Goal: Task Accomplishment & Management: Manage account settings

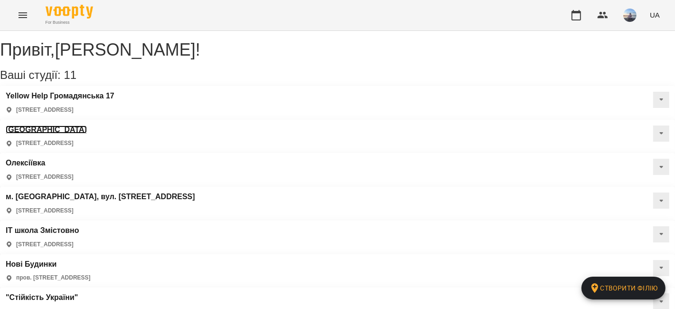
click at [87, 125] on h3 "[GEOGRAPHIC_DATA]" at bounding box center [46, 129] width 81 height 9
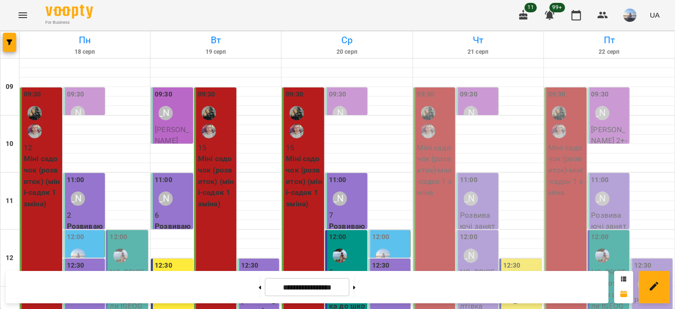
click at [437, 98] on div "09:30" at bounding box center [435, 115] width 37 height 53
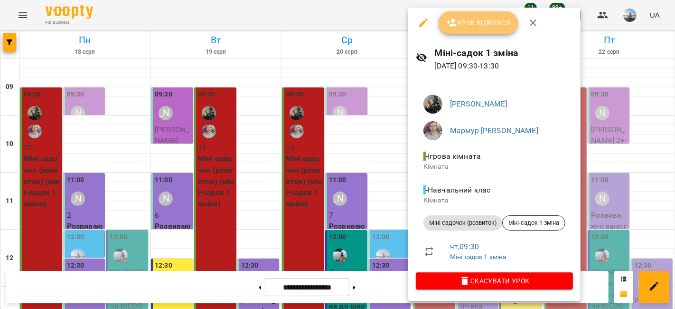
click at [472, 19] on span "Урок відбувся" at bounding box center [478, 22] width 65 height 11
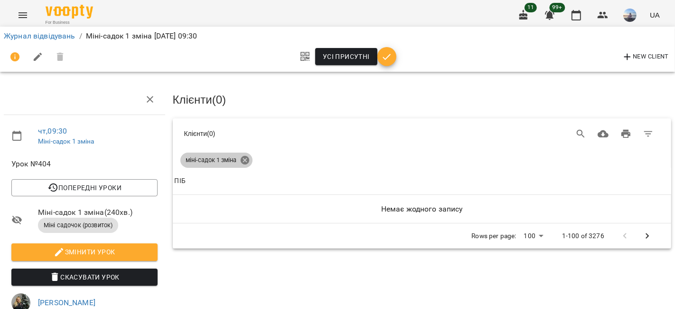
click at [245, 159] on icon at bounding box center [244, 160] width 9 height 9
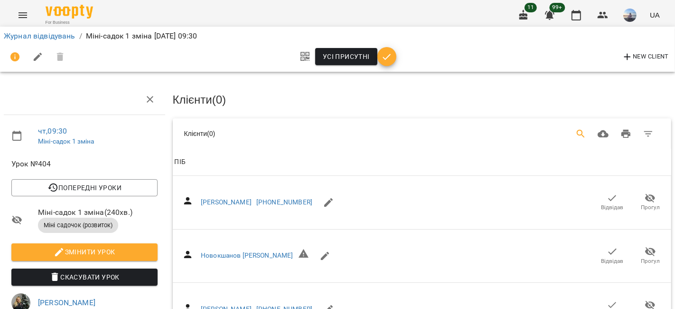
click at [577, 131] on icon "Search" at bounding box center [581, 134] width 8 height 8
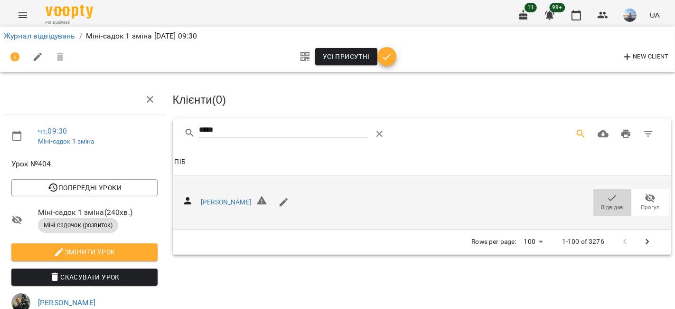
click at [607, 195] on icon "button" at bounding box center [612, 197] width 11 height 11
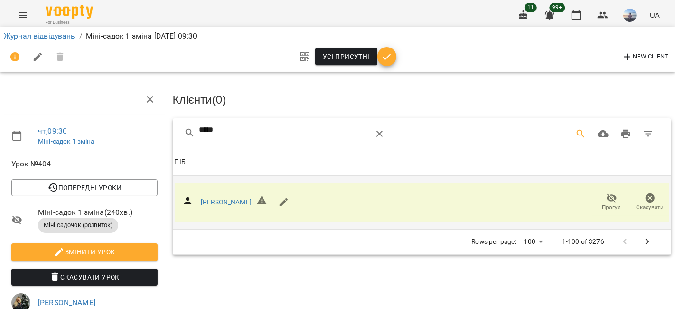
click at [123, 129] on div "чт , 09:30 Міні-садок 1 зміна Урок №404 Попередні уроки ср 20 серп 2025 09:30 в…" at bounding box center [337, 288] width 683 height 500
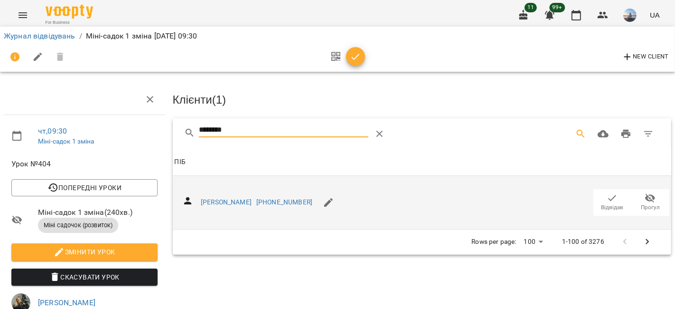
click at [614, 204] on span "Відвідав" at bounding box center [612, 207] width 22 height 8
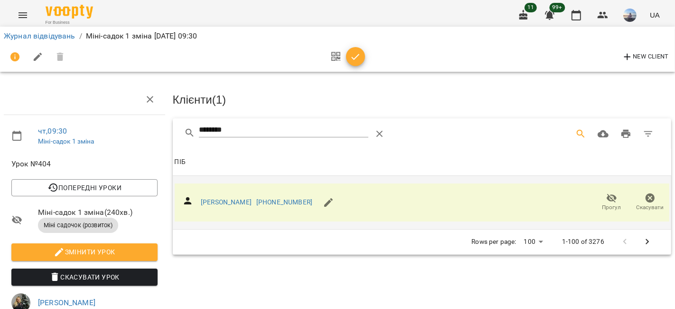
drag, startPoint x: 257, startPoint y: 138, endPoint x: 242, endPoint y: 135, distance: 15.9
click at [242, 135] on div "********" at bounding box center [283, 133] width 169 height 23
drag, startPoint x: 240, startPoint y: 132, endPoint x: 182, endPoint y: 127, distance: 57.6
click at [184, 127] on div "********" at bounding box center [308, 133] width 249 height 23
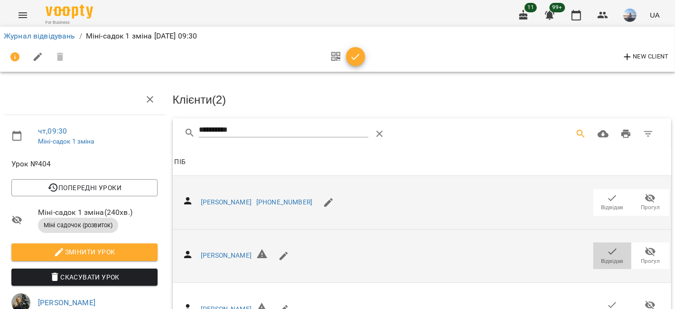
click at [599, 250] on span "Відвідав" at bounding box center [612, 254] width 27 height 19
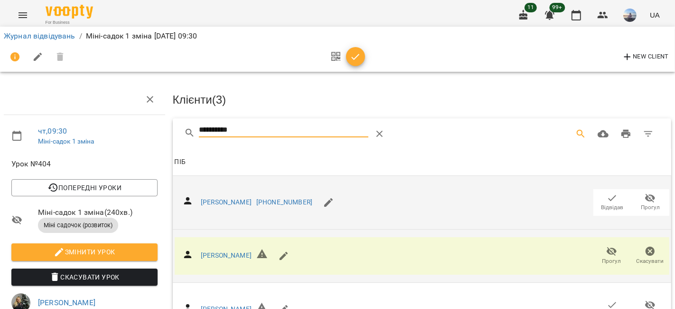
drag, startPoint x: 238, startPoint y: 129, endPoint x: 103, endPoint y: 129, distance: 134.8
click at [103, 129] on div "**********" at bounding box center [337, 300] width 683 height 525
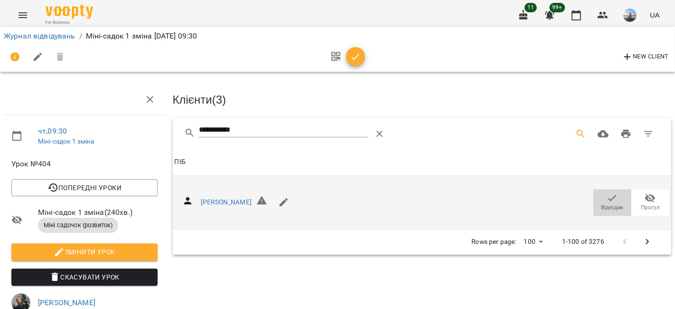
click at [593, 192] on button "Відвідав" at bounding box center [612, 202] width 38 height 27
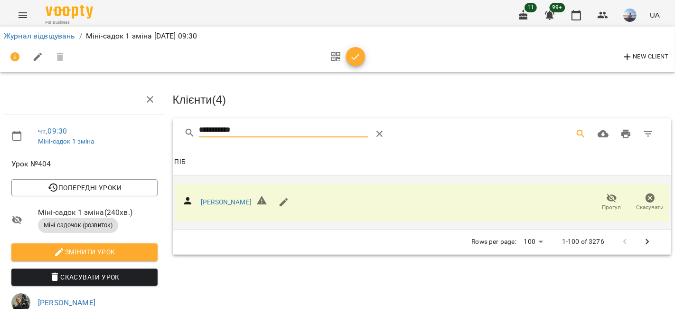
drag, startPoint x: 252, startPoint y: 125, endPoint x: 190, endPoint y: 138, distance: 63.0
click at [190, 138] on div "**********" at bounding box center [308, 133] width 249 height 23
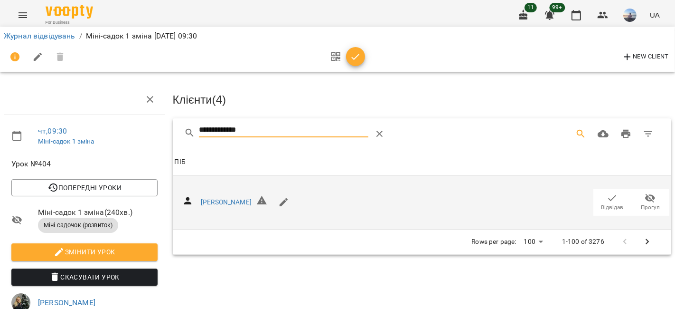
click at [607, 192] on icon "button" at bounding box center [612, 197] width 11 height 11
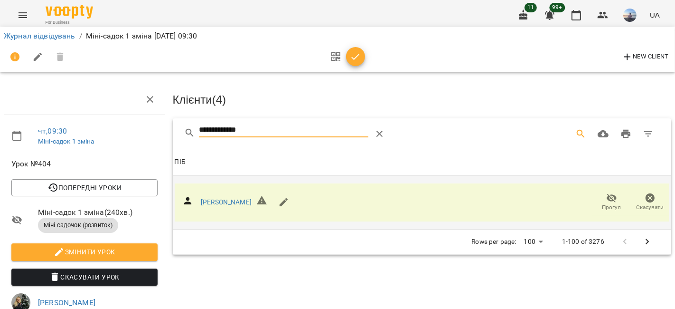
drag, startPoint x: 278, startPoint y: 125, endPoint x: 184, endPoint y: 131, distance: 93.7
click at [184, 131] on div "**********" at bounding box center [308, 133] width 249 height 23
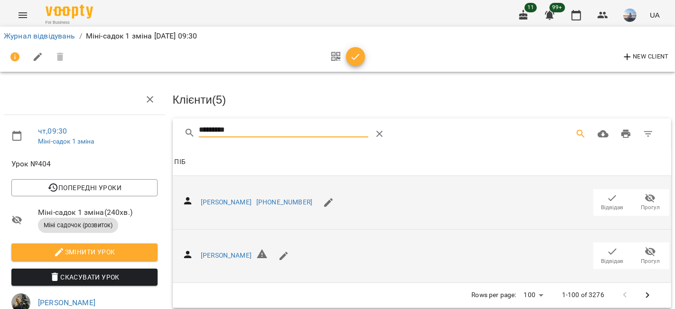
click at [607, 249] on icon "button" at bounding box center [612, 250] width 11 height 11
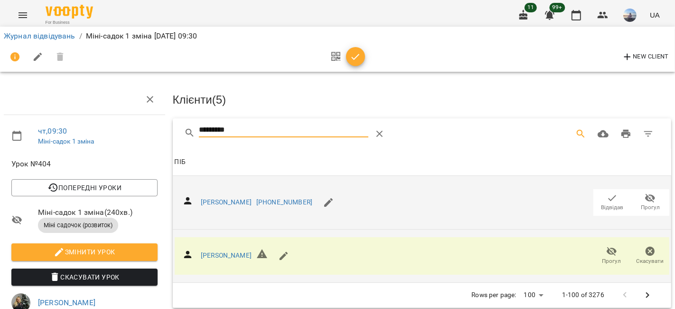
drag, startPoint x: 243, startPoint y: 129, endPoint x: 183, endPoint y: 128, distance: 59.8
click at [178, 131] on div "********" at bounding box center [422, 133] width 499 height 30
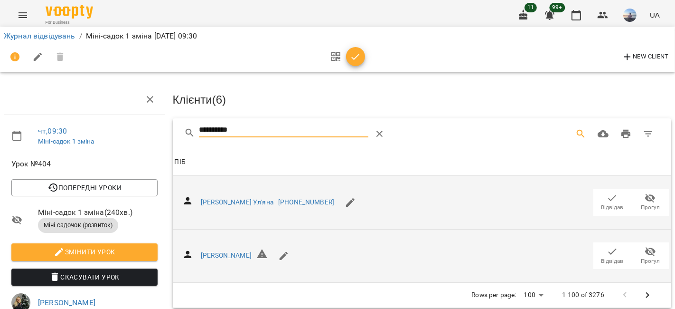
click at [599, 198] on span "Відвідав" at bounding box center [612, 201] width 27 height 19
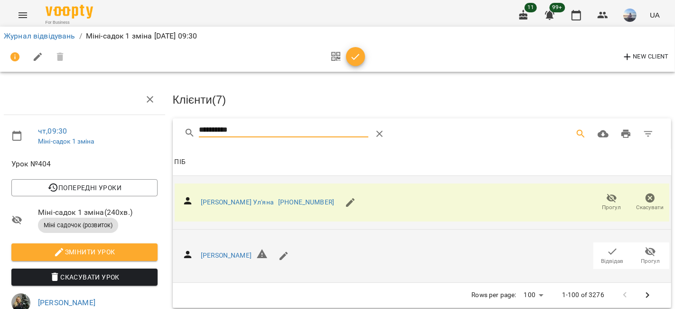
drag, startPoint x: 234, startPoint y: 127, endPoint x: 142, endPoint y: 136, distance: 93.0
click at [142, 136] on div "**********" at bounding box center [337, 300] width 683 height 525
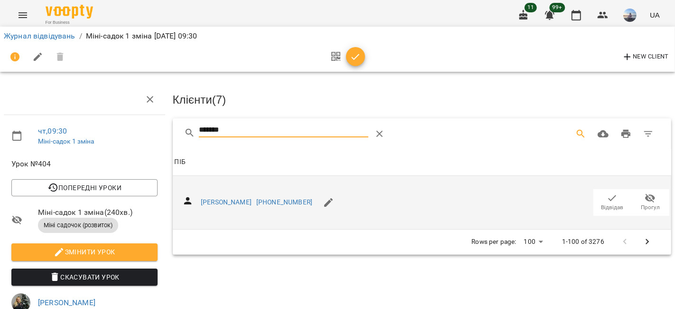
drag, startPoint x: 609, startPoint y: 201, endPoint x: 312, endPoint y: 185, distance: 297.1
click at [607, 201] on icon "button" at bounding box center [612, 197] width 11 height 11
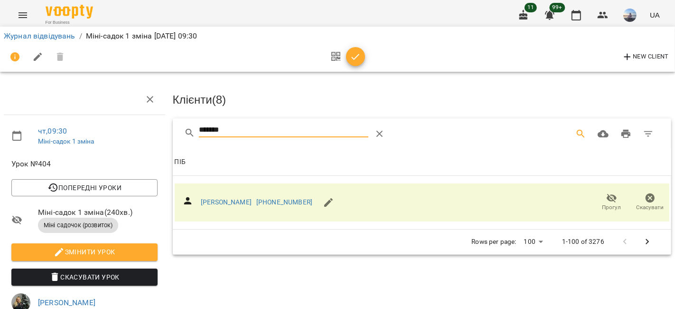
drag, startPoint x: 222, startPoint y: 126, endPoint x: 124, endPoint y: 128, distance: 97.3
click at [124, 128] on div "чт , 09:30 Міні-садок 1 зміна Урок №404 Попередні уроки ср 20 серп 2025 09:30 в…" at bounding box center [337, 300] width 683 height 525
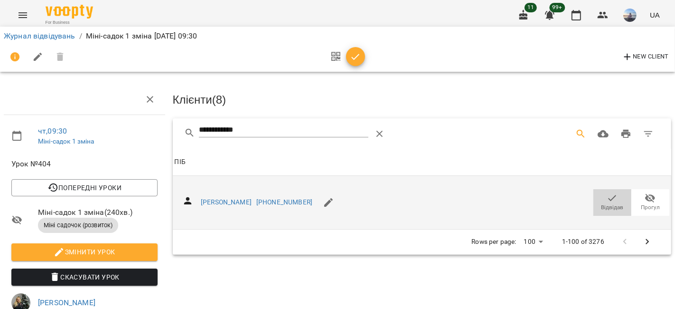
click at [603, 189] on button "Відвідав" at bounding box center [612, 202] width 38 height 27
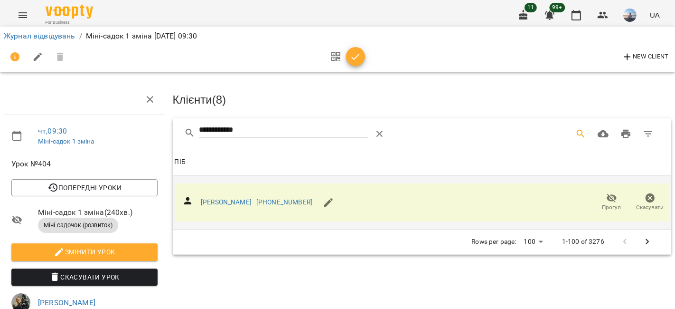
drag, startPoint x: 151, startPoint y: 131, endPoint x: 131, endPoint y: 132, distance: 20.0
click at [137, 132] on div "**********" at bounding box center [337, 300] width 683 height 525
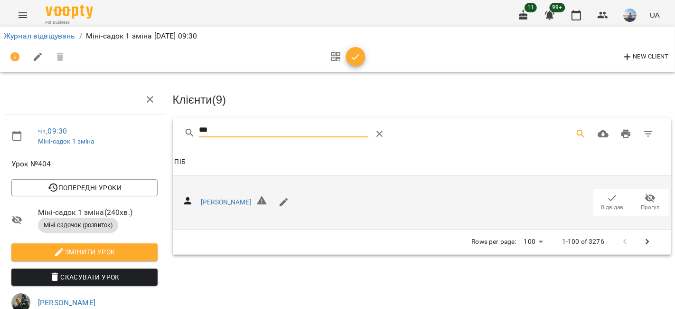
click at [607, 198] on icon "button" at bounding box center [612, 197] width 11 height 11
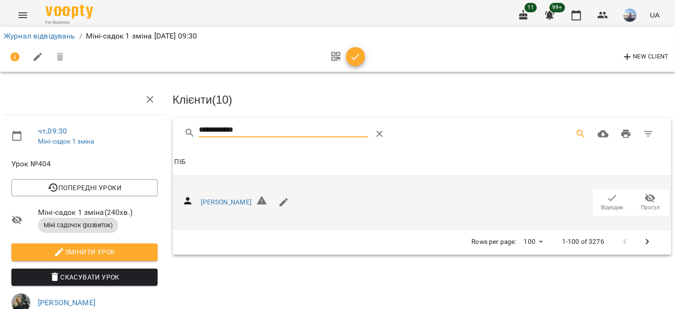
click at [605, 203] on span "Відвідав" at bounding box center [612, 207] width 22 height 8
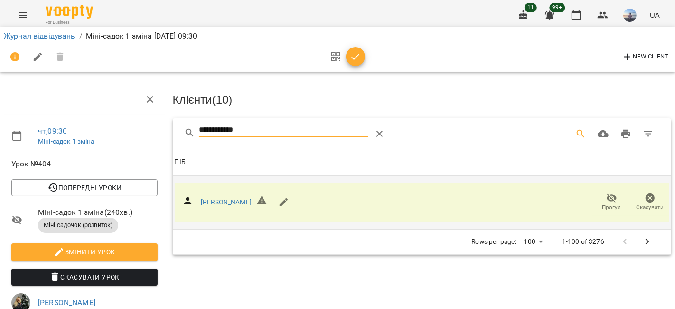
drag, startPoint x: 253, startPoint y: 125, endPoint x: 151, endPoint y: 123, distance: 102.1
click at [151, 123] on div "**********" at bounding box center [337, 300] width 683 height 525
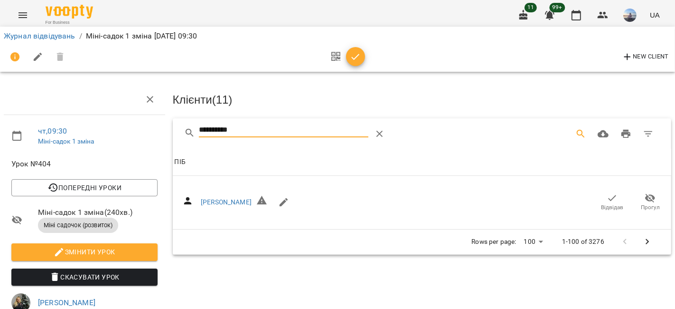
drag, startPoint x: 604, startPoint y: 194, endPoint x: 252, endPoint y: 151, distance: 354.3
click at [607, 193] on icon "button" at bounding box center [612, 197] width 11 height 11
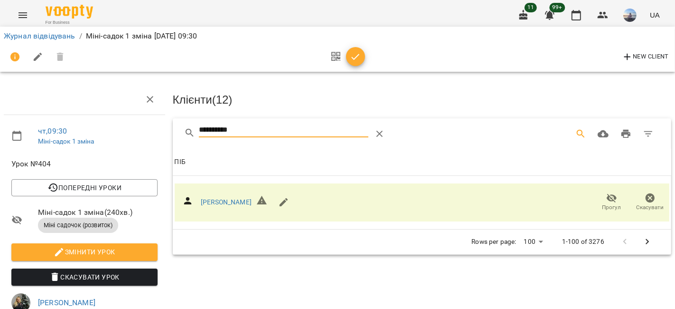
drag, startPoint x: 259, startPoint y: 128, endPoint x: 56, endPoint y: 119, distance: 203.8
click at [56, 119] on div "**********" at bounding box center [337, 300] width 683 height 525
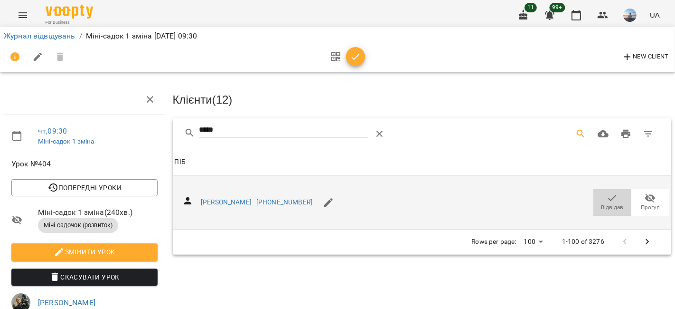
drag, startPoint x: 607, startPoint y: 197, endPoint x: 361, endPoint y: 161, distance: 248.6
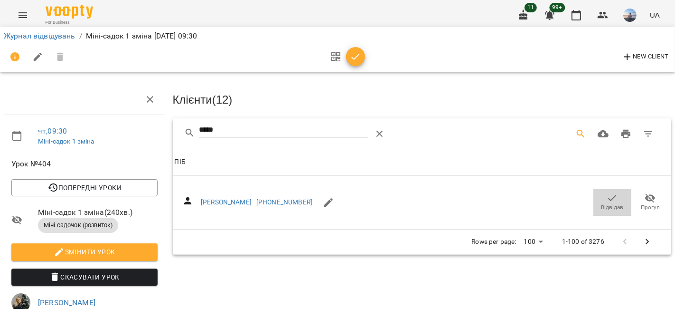
click at [607, 197] on icon "button" at bounding box center [612, 197] width 11 height 11
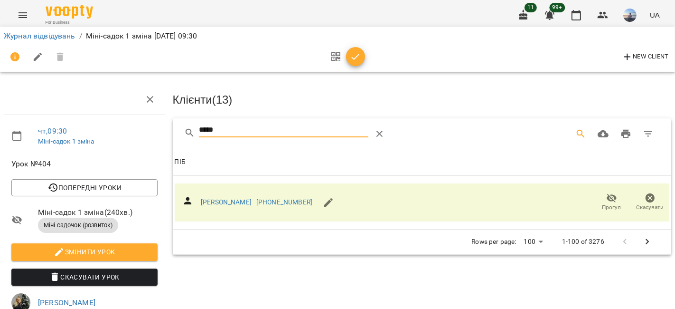
drag, startPoint x: 227, startPoint y: 124, endPoint x: 181, endPoint y: 127, distance: 46.6
click at [181, 127] on div "*****" at bounding box center [422, 133] width 499 height 30
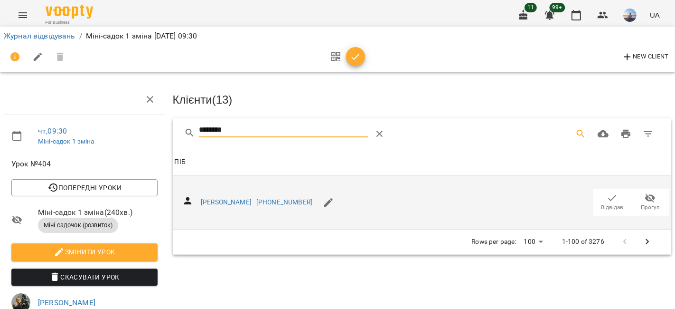
type input "********"
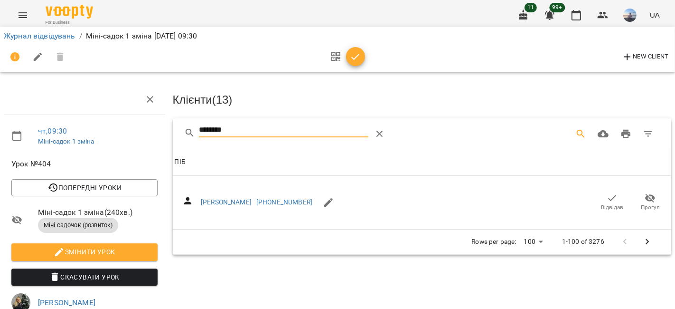
drag, startPoint x: 608, startPoint y: 202, endPoint x: 493, endPoint y: 164, distance: 121.0
click at [606, 203] on span "Відвідав" at bounding box center [612, 207] width 22 height 8
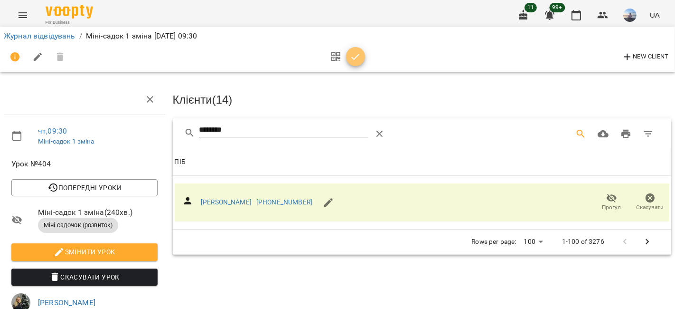
click at [356, 63] on button "button" at bounding box center [355, 56] width 19 height 19
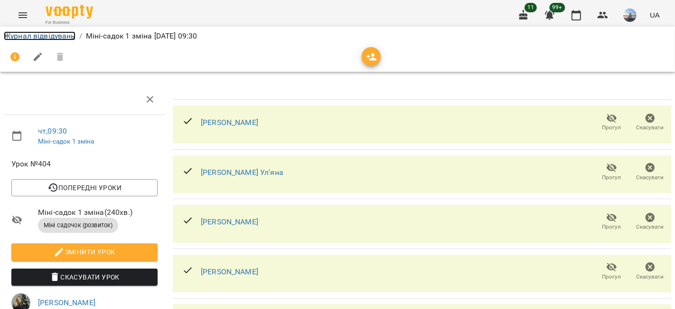
click at [64, 35] on link "Журнал відвідувань" at bounding box center [40, 35] width 72 height 9
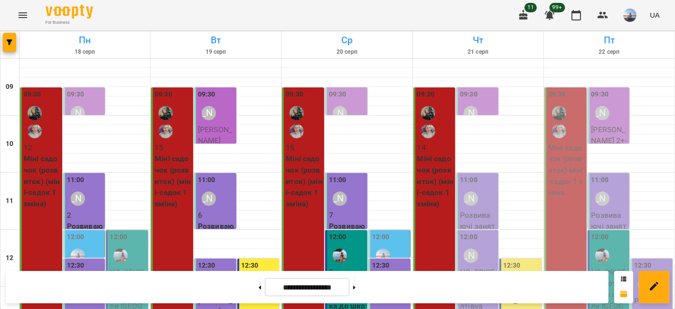
click at [476, 197] on div "11:00 [PERSON_NAME]" at bounding box center [478, 192] width 37 height 35
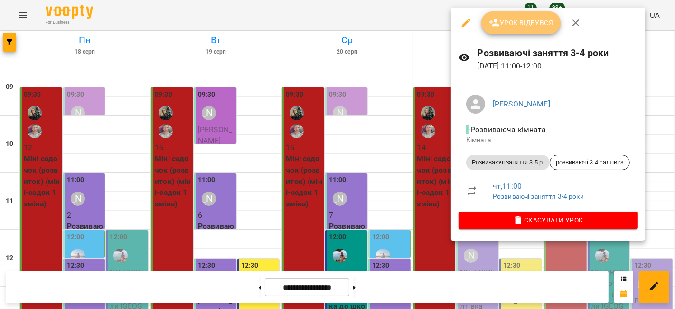
click at [496, 29] on button "Урок відбувся" at bounding box center [521, 22] width 80 height 23
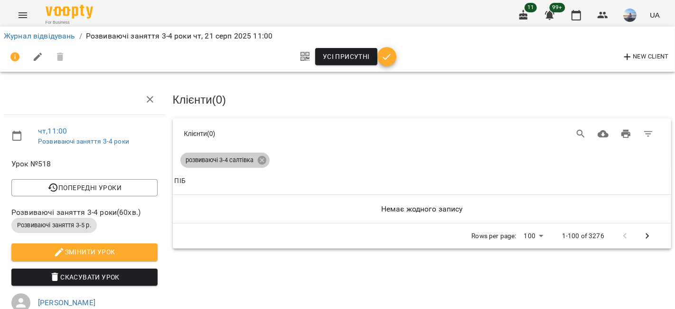
click at [263, 158] on icon at bounding box center [261, 160] width 9 height 9
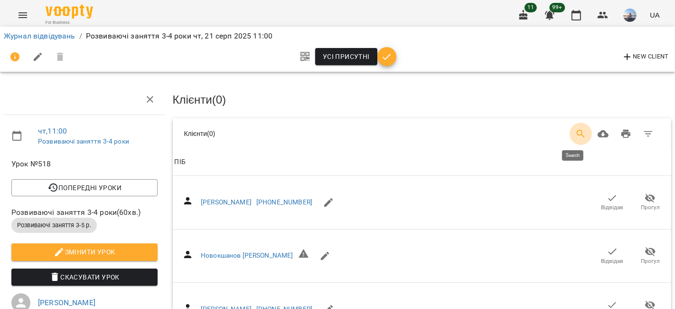
click at [575, 126] on button "Search" at bounding box center [581, 133] width 23 height 23
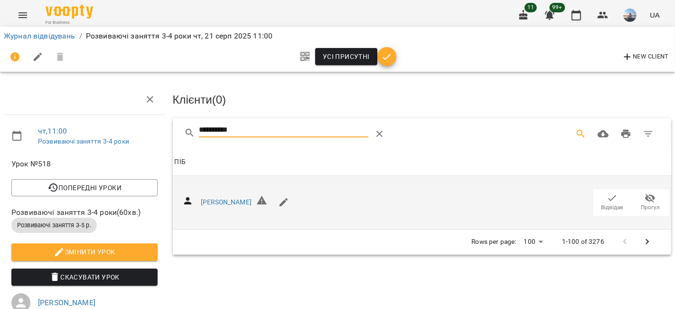
click at [603, 206] on span "Відвідав" at bounding box center [612, 207] width 22 height 8
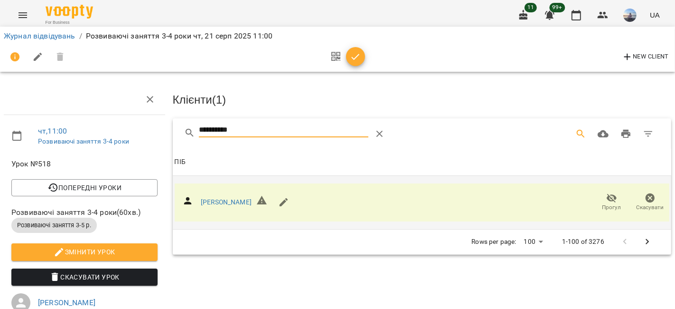
drag, startPoint x: 251, startPoint y: 129, endPoint x: 127, endPoint y: 130, distance: 123.9
click at [127, 130] on div "**********" at bounding box center [337, 294] width 683 height 512
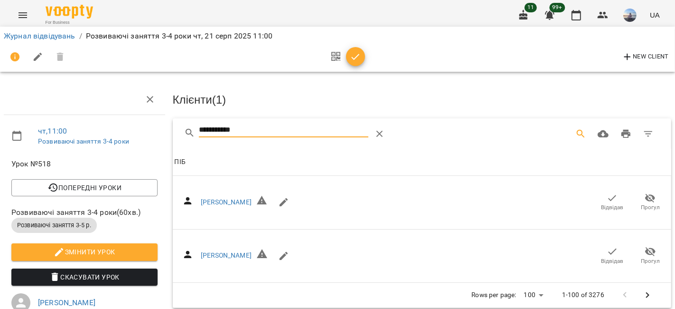
drag, startPoint x: 599, startPoint y: 199, endPoint x: 272, endPoint y: 140, distance: 332.9
click at [607, 199] on icon "button" at bounding box center [612, 197] width 11 height 11
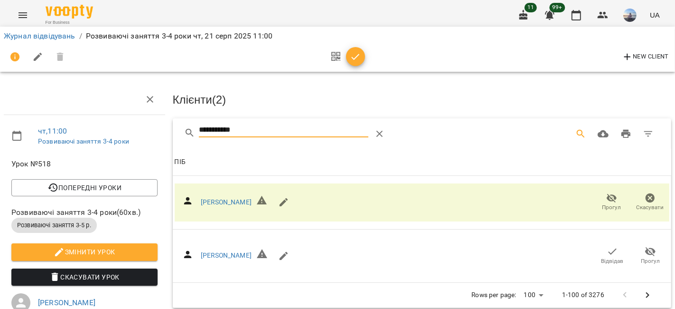
drag, startPoint x: 254, startPoint y: 124, endPoint x: 169, endPoint y: 123, distance: 84.5
click at [171, 123] on div "**********" at bounding box center [422, 212] width 503 height 193
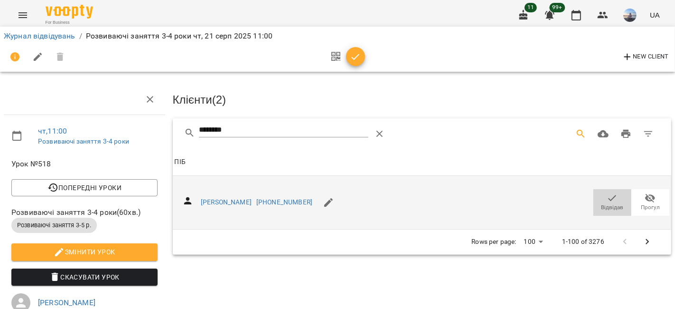
click at [599, 192] on span "Відвідав" at bounding box center [612, 201] width 27 height 19
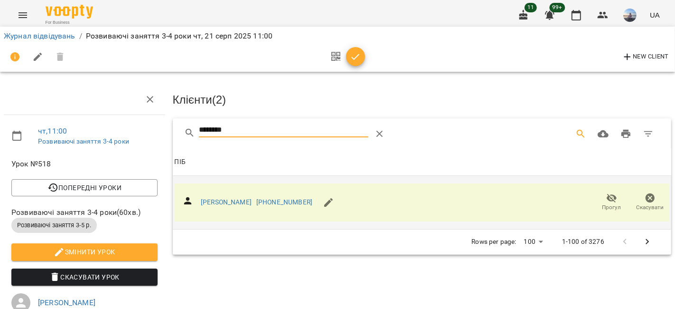
drag, startPoint x: 189, startPoint y: 121, endPoint x: 111, endPoint y: 108, distance: 79.4
click at [111, 108] on div "чт , 11:00 Розвиваючі заняття 3-4 роки Урок №518 Попередні уроки ср 20 серп 202…" at bounding box center [337, 294] width 683 height 512
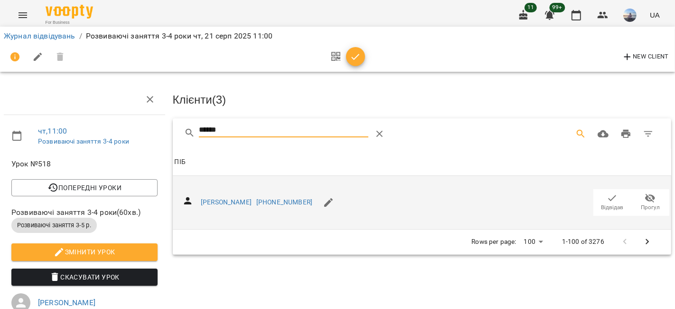
click at [606, 203] on span "Відвідав" at bounding box center [612, 207] width 22 height 8
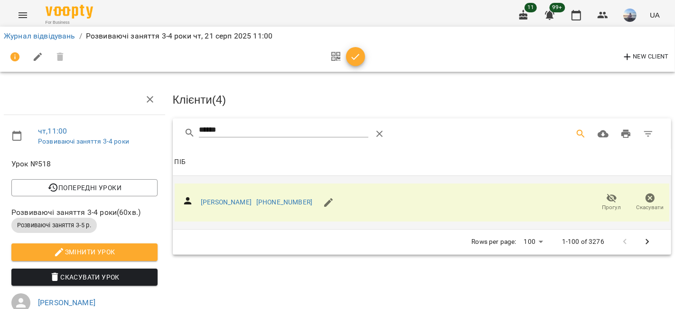
drag, startPoint x: 226, startPoint y: 127, endPoint x: 164, endPoint y: 125, distance: 61.7
click at [164, 125] on div "чт , 11:00 Розвиваючі заняття 3-4 роки Урок №518 Попередні уроки ср 20 серп 202…" at bounding box center [337, 294] width 683 height 512
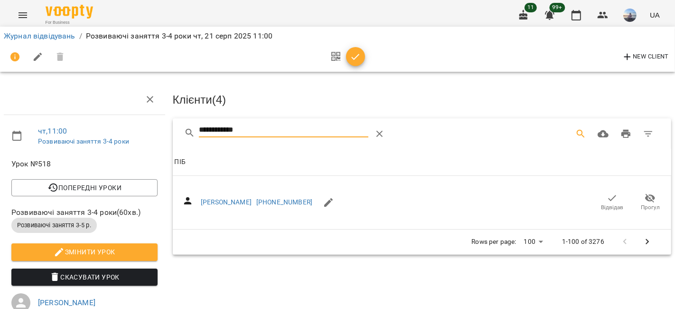
drag, startPoint x: 608, startPoint y: 193, endPoint x: 322, endPoint y: 149, distance: 288.8
click at [607, 193] on icon "button" at bounding box center [612, 197] width 11 height 11
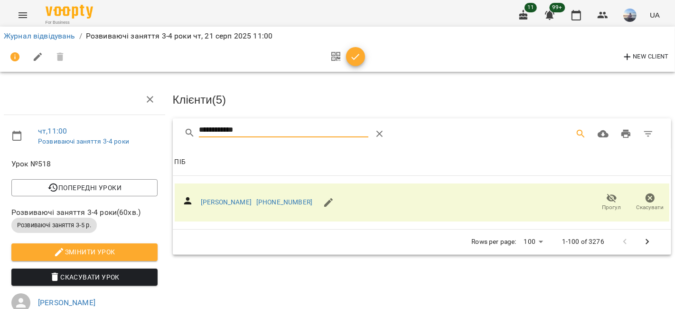
drag, startPoint x: 283, startPoint y: 122, endPoint x: 122, endPoint y: 126, distance: 161.0
click at [122, 126] on div "**********" at bounding box center [337, 294] width 683 height 512
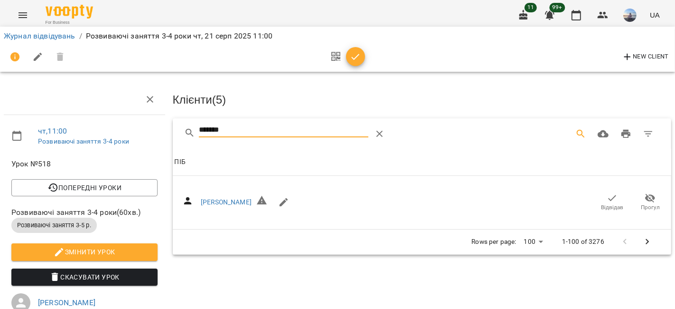
click at [607, 197] on icon "button" at bounding box center [612, 197] width 11 height 11
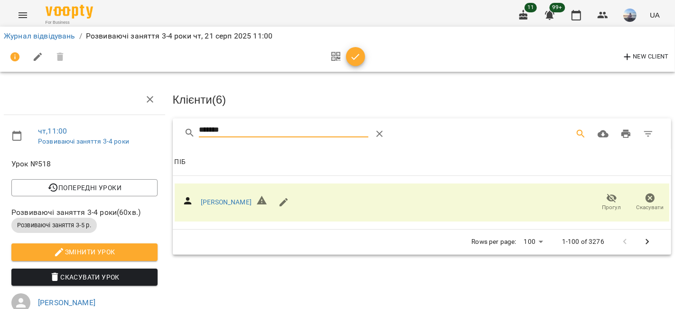
drag, startPoint x: 252, startPoint y: 129, endPoint x: 113, endPoint y: 122, distance: 139.2
click at [124, 123] on div "чт , 11:00 Розвиваючі заняття 3-4 роки Урок №518 Попередні уроки ср 20 серп 202…" at bounding box center [337, 294] width 683 height 512
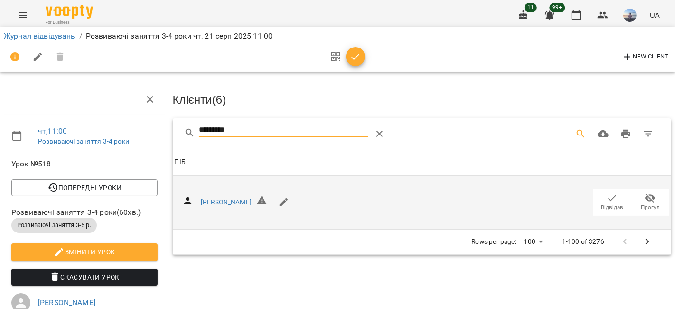
type input "*********"
click at [599, 198] on span "Відвідав" at bounding box center [612, 201] width 27 height 19
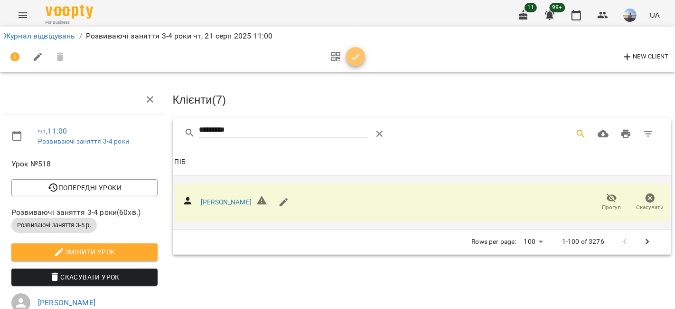
click at [361, 60] on span "button" at bounding box center [355, 56] width 19 height 11
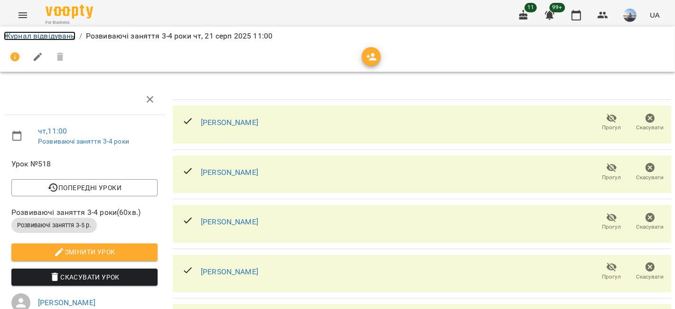
click at [69, 38] on link "Журнал відвідувань" at bounding box center [40, 35] width 72 height 9
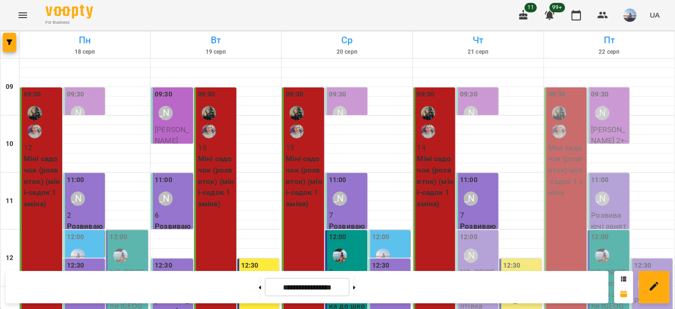
scroll to position [53, 0]
click at [482, 232] on div "12:00 Шевченко Катерина" at bounding box center [478, 249] width 37 height 35
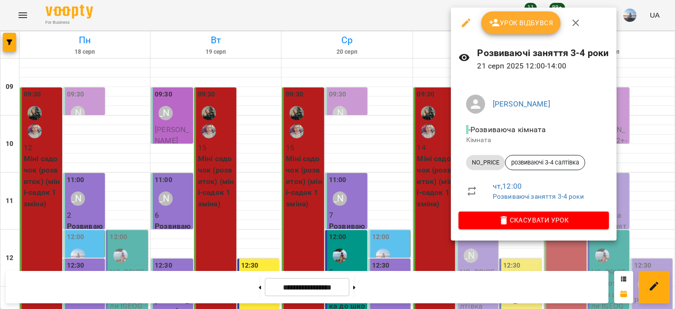
click at [495, 19] on icon "button" at bounding box center [494, 23] width 10 height 8
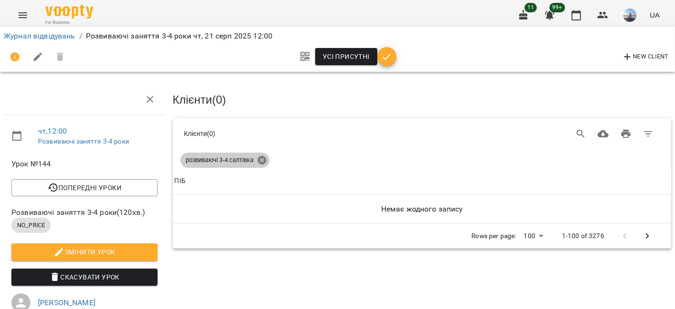
click at [262, 157] on icon at bounding box center [261, 160] width 9 height 9
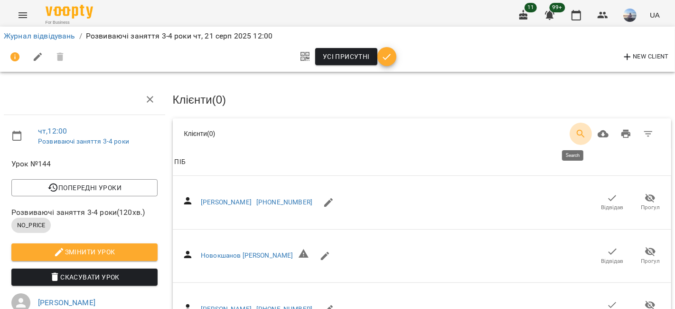
click at [575, 131] on icon "Search" at bounding box center [580, 133] width 11 height 11
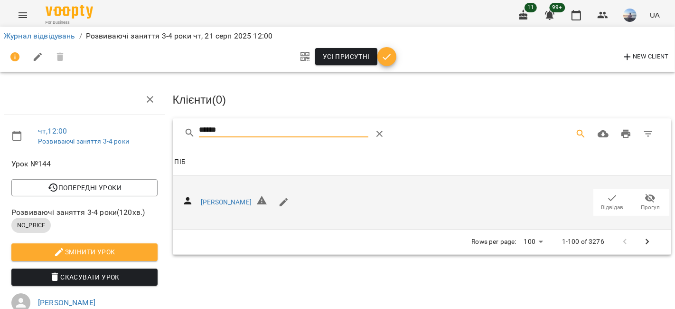
type input "******"
click at [603, 205] on span "Відвідав" at bounding box center [612, 207] width 22 height 8
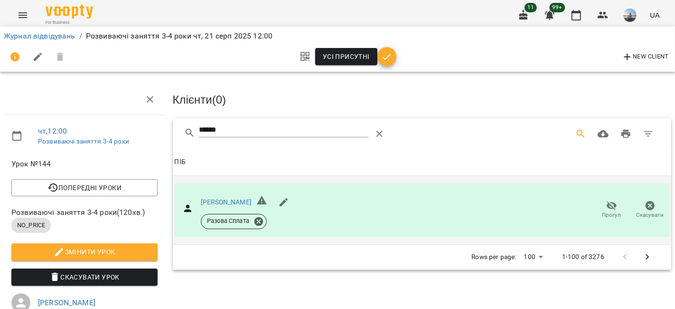
click at [381, 59] on div "Усі присутні New Client" at bounding box center [337, 57] width 667 height 23
click at [359, 56] on icon "button" at bounding box center [355, 56] width 11 height 11
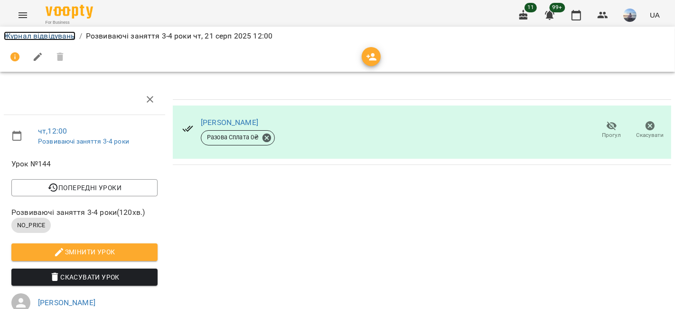
click at [41, 39] on link "Журнал відвідувань" at bounding box center [40, 35] width 72 height 9
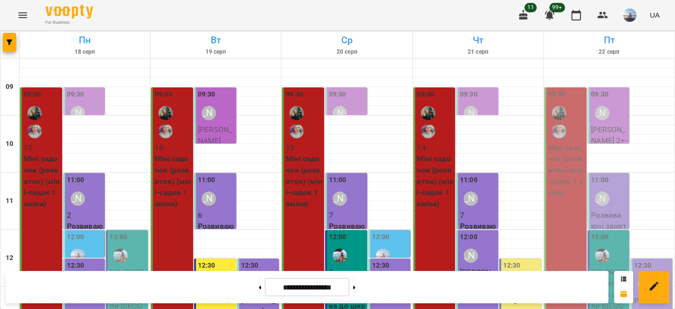
scroll to position [211, 0]
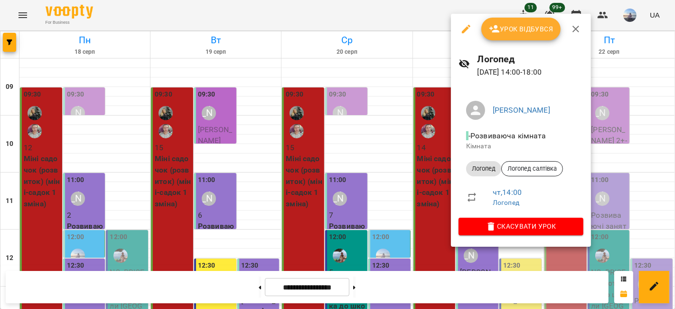
click at [499, 26] on span "Урок відбувся" at bounding box center [521, 28] width 65 height 11
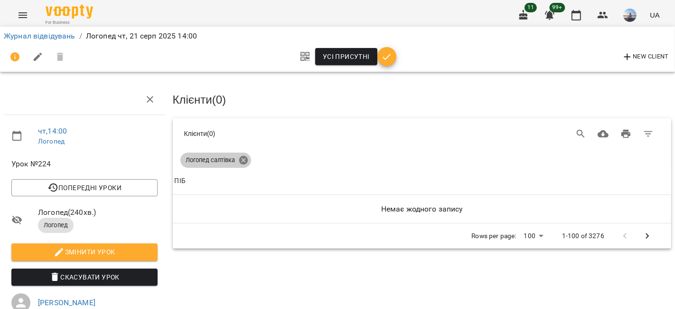
click at [238, 161] on icon at bounding box center [243, 160] width 10 height 10
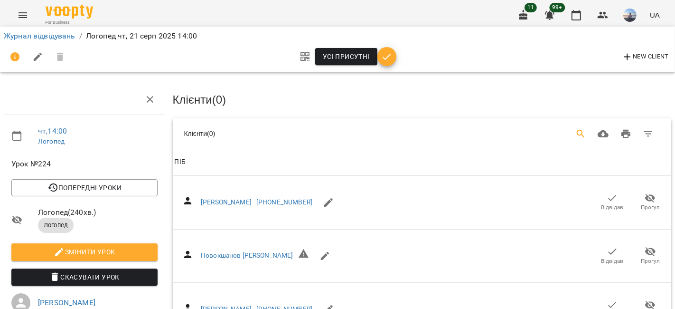
click at [577, 130] on icon "Search" at bounding box center [581, 134] width 8 height 8
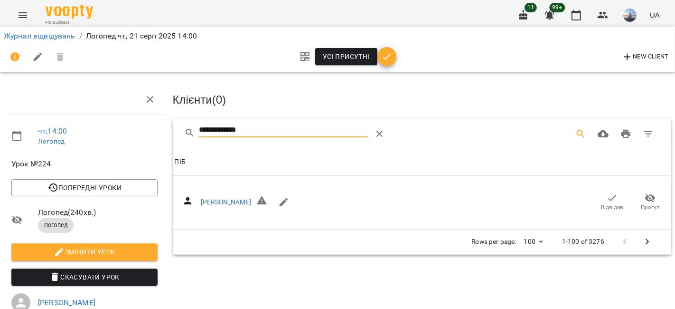
click at [599, 197] on span "Відвідав" at bounding box center [612, 201] width 27 height 19
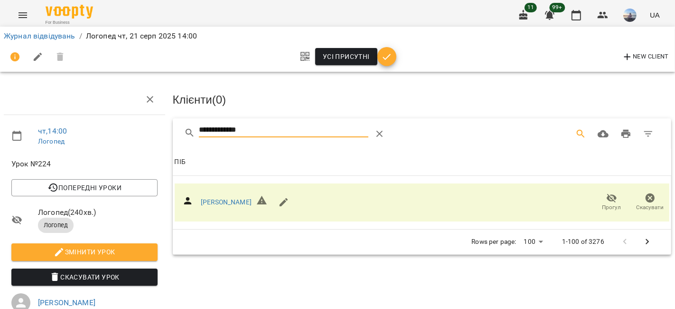
drag, startPoint x: 264, startPoint y: 127, endPoint x: 121, endPoint y: 132, distance: 143.9
click at [121, 132] on div "**********" at bounding box center [337, 251] width 683 height 426
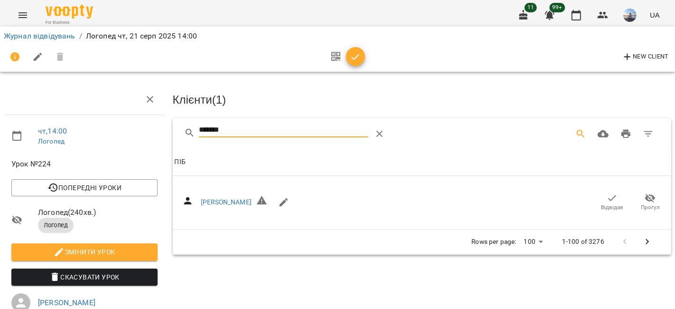
drag, startPoint x: 597, startPoint y: 195, endPoint x: 346, endPoint y: 146, distance: 255.3
click at [599, 195] on span "Відвідав" at bounding box center [612, 201] width 27 height 19
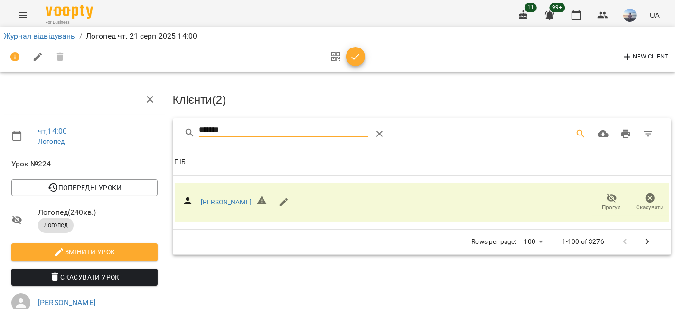
drag, startPoint x: 238, startPoint y: 126, endPoint x: 118, endPoint y: 126, distance: 120.6
click at [118, 126] on div "чт , 14:00 Логопед Урок №224 Попередні уроки ср 20 серп 2025 14:00 вт 19 серп 2…" at bounding box center [337, 263] width 683 height 450
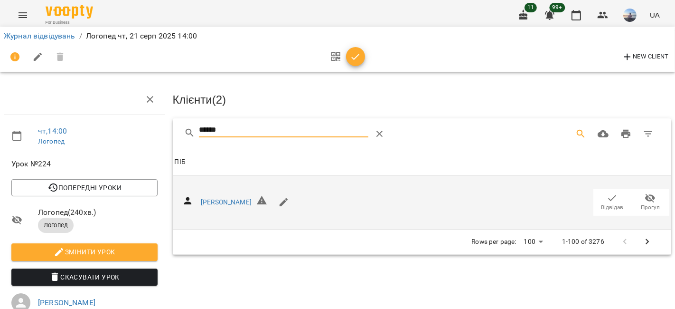
click at [610, 198] on span "Відвідав" at bounding box center [612, 201] width 27 height 19
drag, startPoint x: 227, startPoint y: 125, endPoint x: 165, endPoint y: 125, distance: 62.2
click at [165, 125] on div "чт , 14:00 Логопед Урок №224 Попередні уроки ср 20 серп 2025 14:00 вт 19 серп 2…" at bounding box center [337, 263] width 683 height 450
click at [607, 199] on icon "button" at bounding box center [612, 197] width 11 height 11
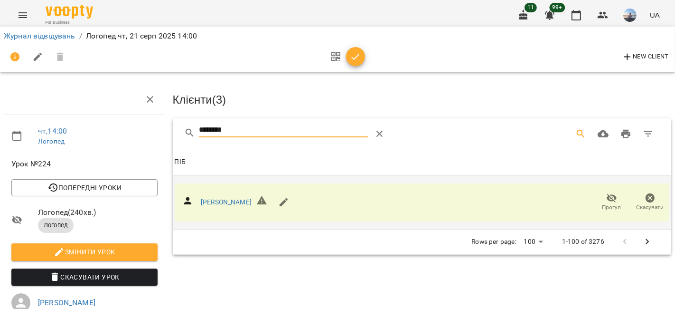
drag, startPoint x: 203, startPoint y: 133, endPoint x: 148, endPoint y: 133, distance: 55.5
click at [152, 134] on div "чт , 14:00 Логопед Урок №224 Попередні уроки ср 20 серп 2025 14:00 вт 19 серп 2…" at bounding box center [337, 263] width 683 height 450
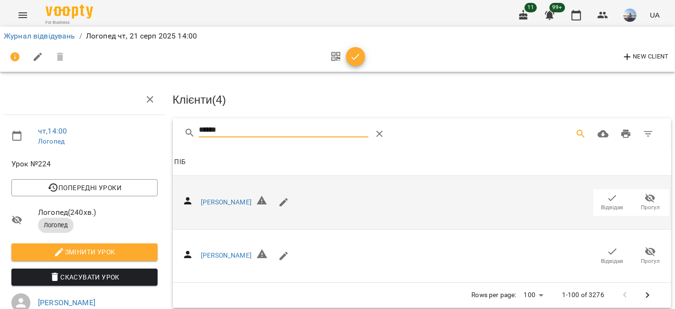
click at [615, 200] on span "Відвідав" at bounding box center [612, 201] width 27 height 19
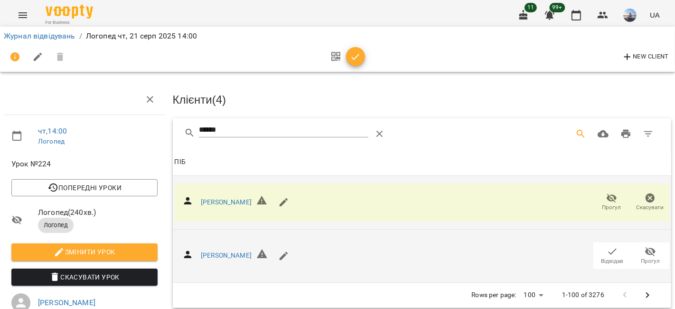
click at [606, 242] on button "Відвідав" at bounding box center [612, 255] width 38 height 27
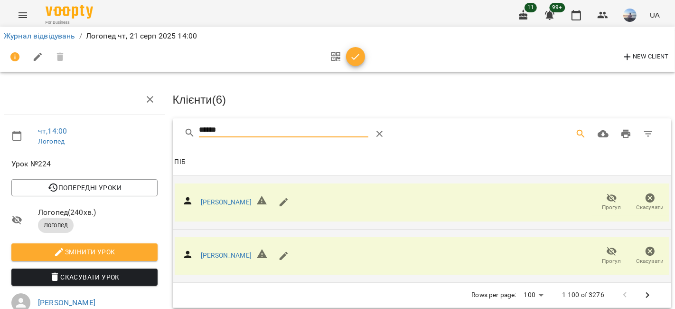
drag, startPoint x: 234, startPoint y: 125, endPoint x: 164, endPoint y: 127, distance: 70.8
click at [164, 127] on div "чт , 14:00 Логопед Урок №224 Попередні уроки ср 20 серп 2025 14:00 вт 19 серп 2…" at bounding box center [337, 263] width 683 height 450
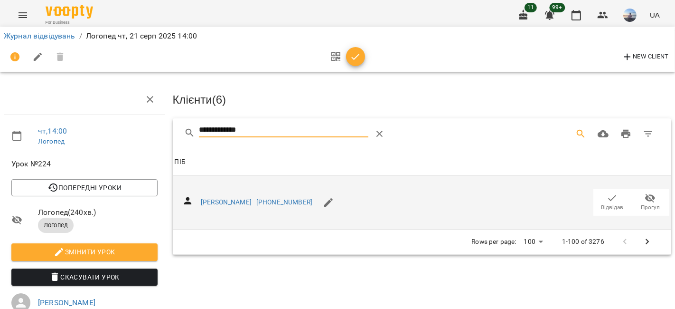
type input "**********"
drag, startPoint x: 595, startPoint y: 196, endPoint x: 581, endPoint y: 188, distance: 15.9
click at [599, 196] on span "Відвідав" at bounding box center [612, 201] width 27 height 19
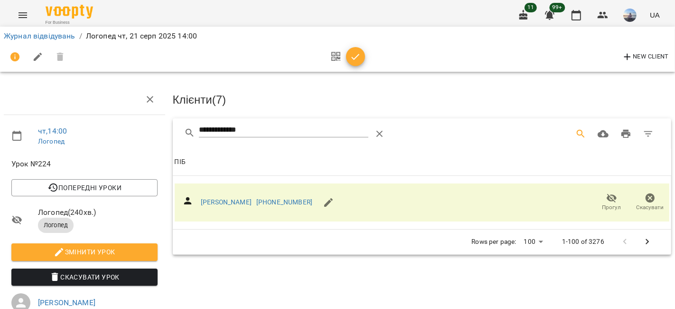
click at [354, 58] on icon "button" at bounding box center [356, 57] width 8 height 6
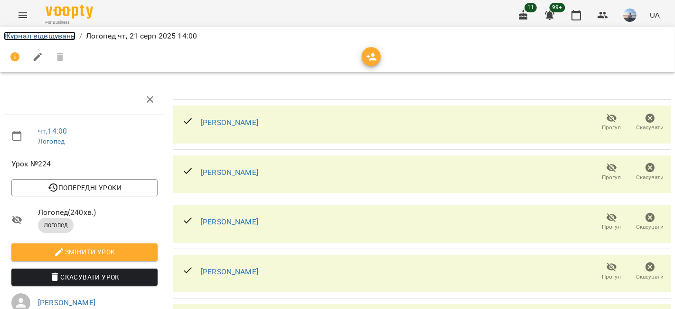
click at [66, 38] on link "Журнал відвідувань" at bounding box center [40, 35] width 72 height 9
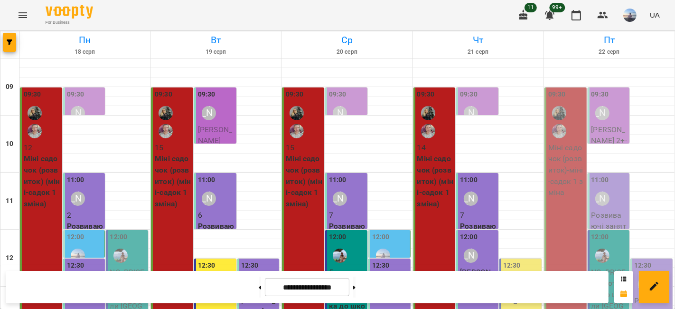
scroll to position [158, 0]
click at [533, 260] on div "12:30" at bounding box center [521, 277] width 37 height 35
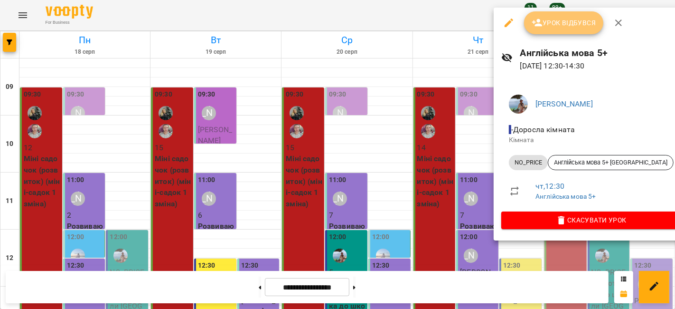
click at [551, 27] on span "Урок відбувся" at bounding box center [564, 22] width 65 height 11
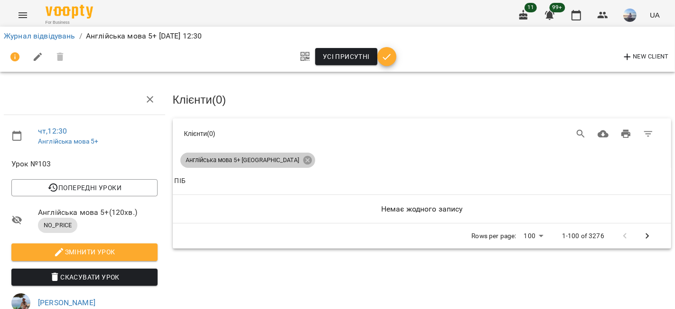
click at [303, 162] on icon at bounding box center [307, 160] width 9 height 9
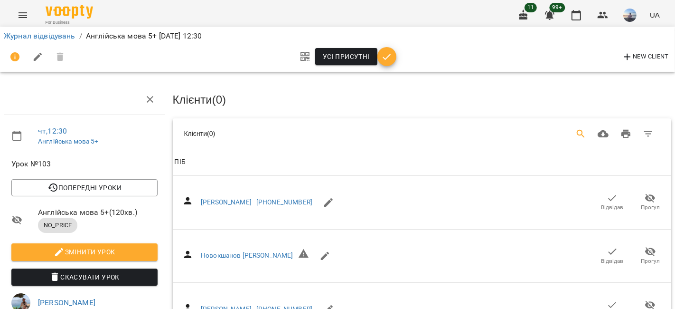
click at [575, 128] on icon "Search" at bounding box center [580, 133] width 11 height 11
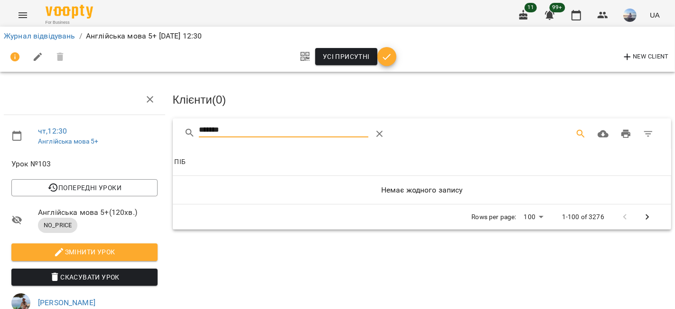
type input "*******"
drag, startPoint x: 251, startPoint y: 141, endPoint x: 219, endPoint y: 140, distance: 31.3
click at [219, 140] on div "*******" at bounding box center [283, 133] width 169 height 23
drag, startPoint x: 229, startPoint y: 129, endPoint x: 155, endPoint y: 134, distance: 73.8
click at [155, 134] on div "чт , 12:30 Англійська мова 5+ Урок №103 Попередні уроки вт 19 серп 2025 12:30 п…" at bounding box center [337, 224] width 683 height 373
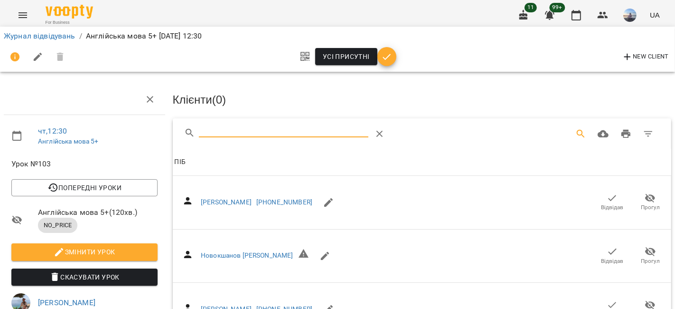
click at [636, 53] on span "New Client" at bounding box center [645, 56] width 47 height 11
select select "**"
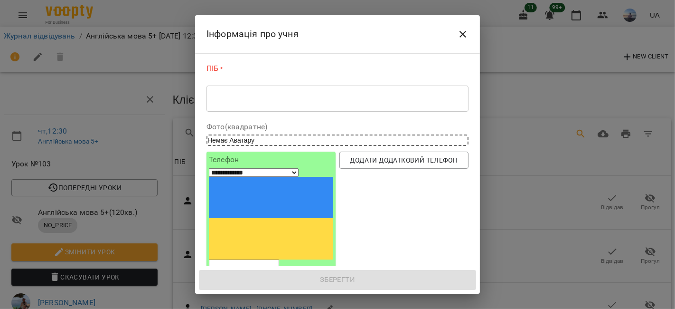
click at [279, 106] on div "* ​" at bounding box center [337, 98] width 262 height 27
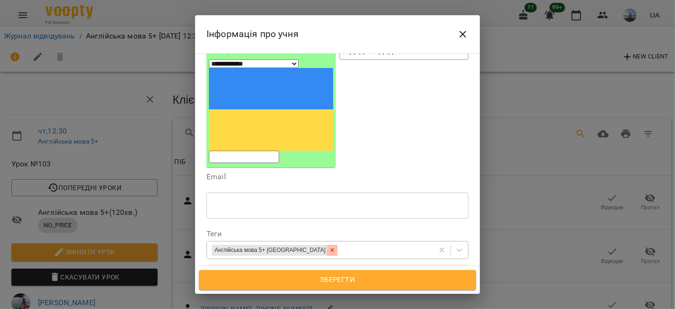
click at [329, 246] on icon at bounding box center [332, 249] width 7 height 7
type textarea "**********"
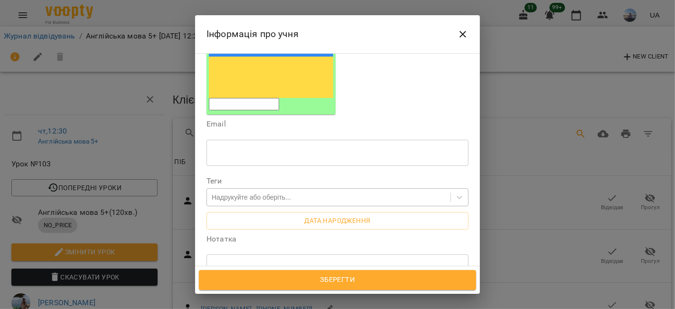
scroll to position [263, 0]
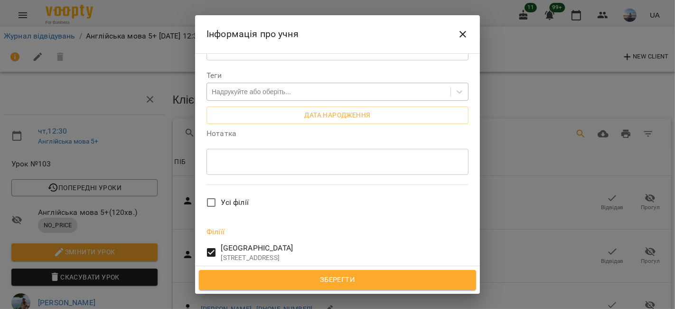
click at [263, 276] on span "Зберегти" at bounding box center [337, 279] width 256 height 12
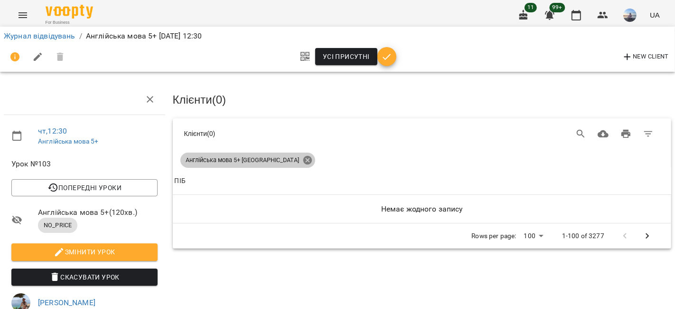
click at [281, 158] on div "Англійська мова 5+ [GEOGRAPHIC_DATA]" at bounding box center [247, 159] width 135 height 15
click at [303, 158] on icon at bounding box center [307, 160] width 9 height 9
click at [575, 131] on icon "Search" at bounding box center [580, 133] width 11 height 11
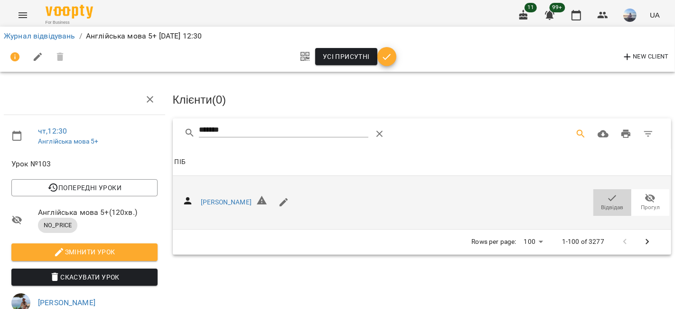
click at [599, 192] on span "Відвідав" at bounding box center [612, 201] width 27 height 19
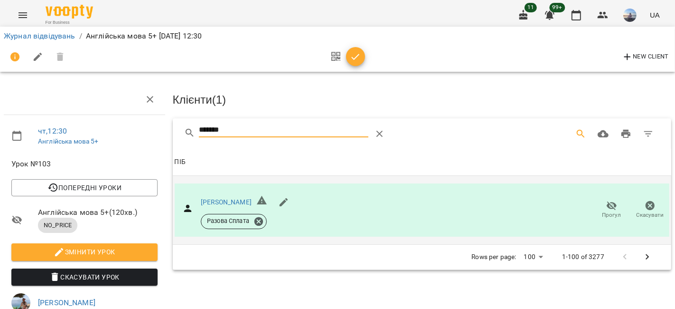
drag, startPoint x: 263, startPoint y: 131, endPoint x: 126, endPoint y: 135, distance: 137.3
click at [126, 135] on div "чт , 12:30 Англійська мова 5+ Урок №103 Попередні уроки вт 19 серп 2025 12:30 п…" at bounding box center [337, 237] width 683 height 398
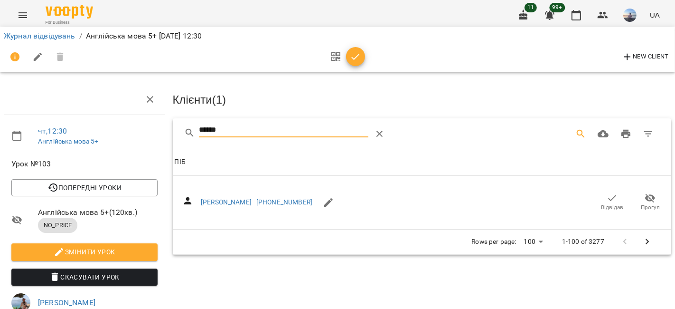
drag, startPoint x: 611, startPoint y: 197, endPoint x: 238, endPoint y: 131, distance: 378.5
click at [608, 196] on span "Відвідав" at bounding box center [612, 201] width 27 height 19
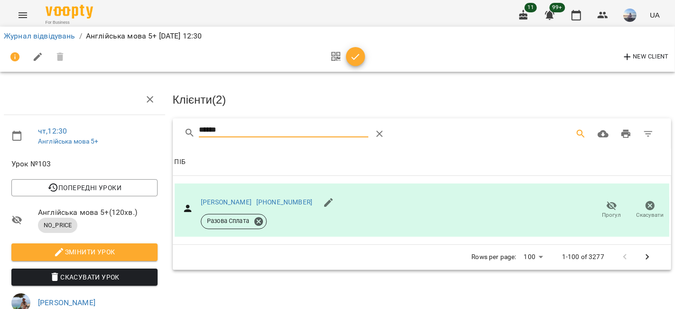
drag, startPoint x: 240, startPoint y: 131, endPoint x: 127, endPoint y: 129, distance: 113.5
click at [127, 131] on div "чт , 12:30 Англійська мова 5+ Урок №103 Попередні уроки вт 19 серп 2025 12:30 п…" at bounding box center [337, 237] width 683 height 398
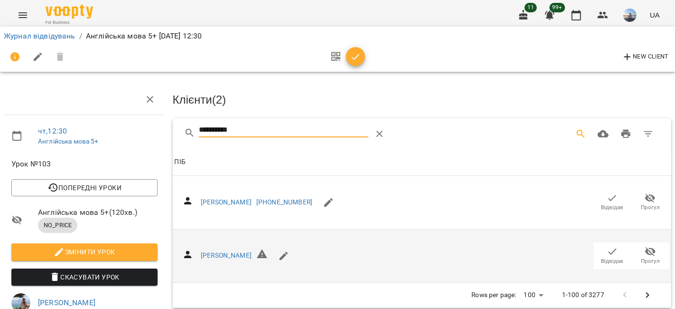
click at [609, 248] on icon "button" at bounding box center [613, 251] width 8 height 6
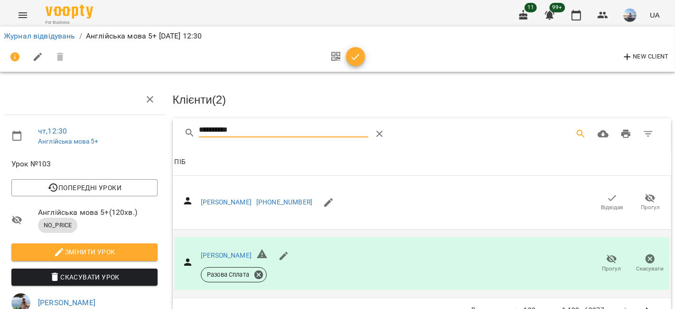
drag, startPoint x: 184, startPoint y: 125, endPoint x: 152, endPoint y: 125, distance: 32.3
click at [152, 125] on div "**********" at bounding box center [337, 237] width 683 height 398
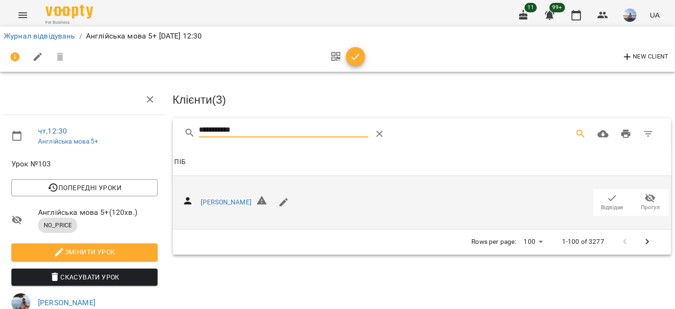
click at [607, 200] on icon "button" at bounding box center [612, 197] width 11 height 11
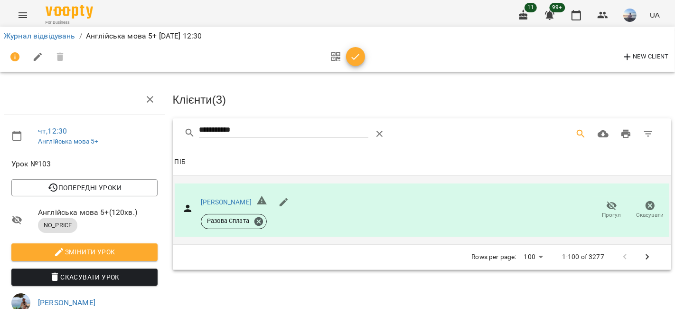
drag, startPoint x: 248, startPoint y: 129, endPoint x: 113, endPoint y: 129, distance: 135.3
click at [113, 129] on div "**********" at bounding box center [337, 237] width 683 height 398
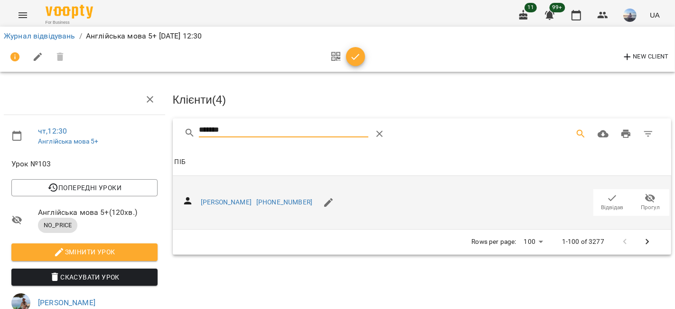
click at [601, 204] on span "Відвідав" at bounding box center [612, 207] width 22 height 8
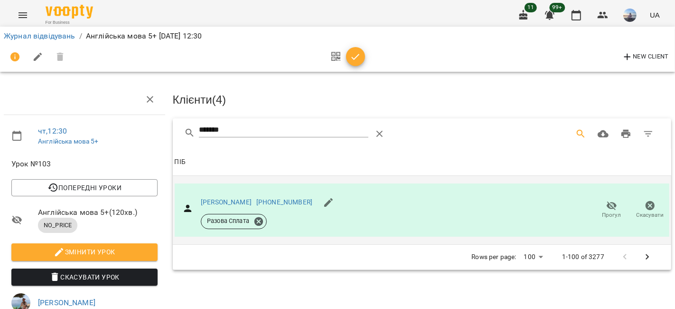
click at [135, 125] on div "чт , 12:30 Англійська мова 5+ Урок №103 Попередні уроки вт 19 серп 2025 12:30 п…" at bounding box center [337, 237] width 683 height 398
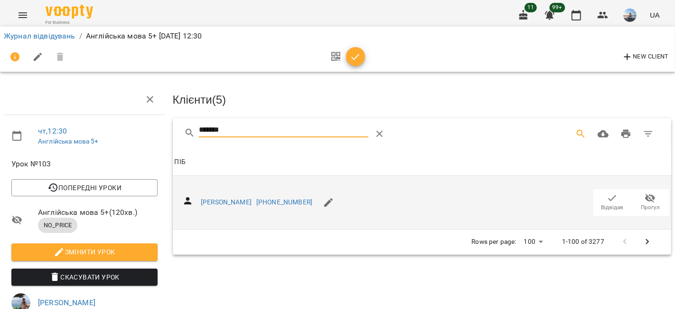
click at [611, 197] on span "Відвідав" at bounding box center [612, 201] width 27 height 19
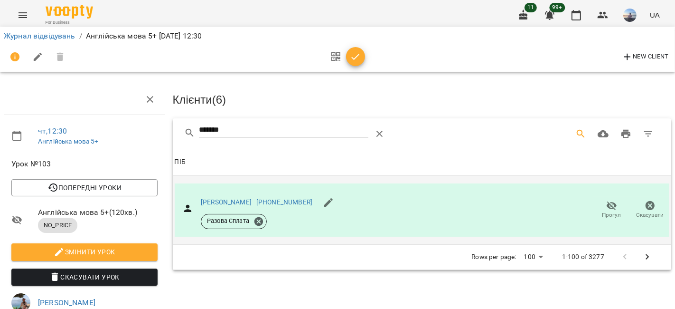
drag, startPoint x: 182, startPoint y: 127, endPoint x: 159, endPoint y: 124, distance: 23.4
click at [159, 125] on div "чт , 12:30 Англійська мова 5+ Урок №103 Попередні уроки вт 19 серп 2025 12:30 п…" at bounding box center [337, 237] width 683 height 398
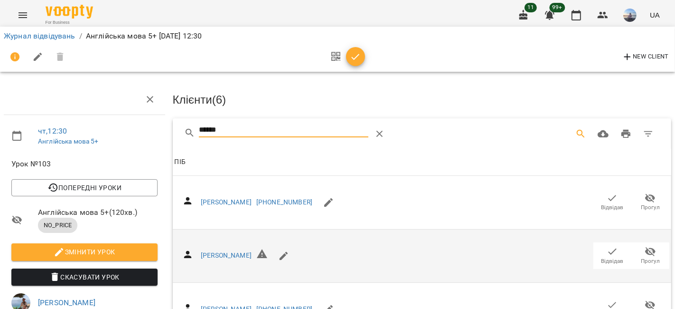
click at [607, 251] on icon "button" at bounding box center [612, 250] width 11 height 11
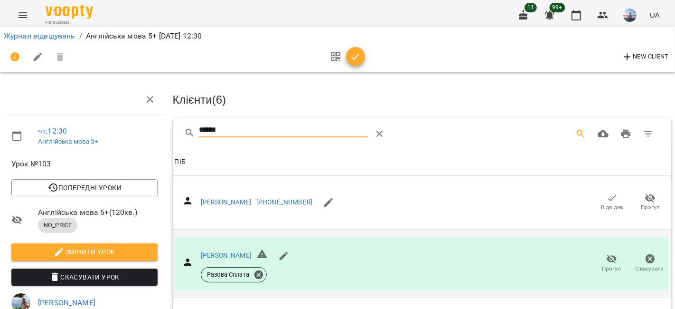
drag, startPoint x: 242, startPoint y: 129, endPoint x: 71, endPoint y: 121, distance: 171.1
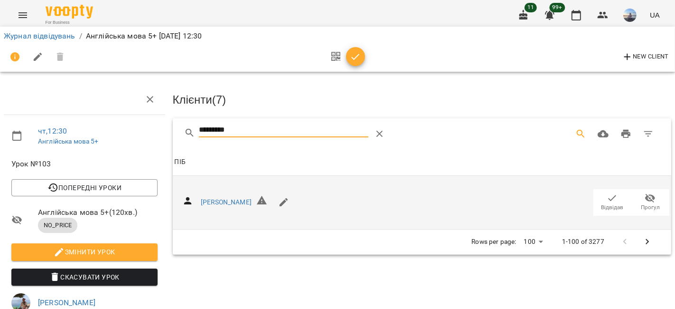
drag, startPoint x: 597, startPoint y: 197, endPoint x: 283, endPoint y: 130, distance: 320.8
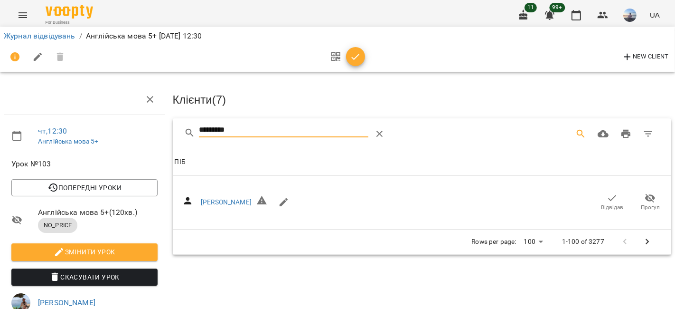
click at [599, 196] on span "Відвідав" at bounding box center [612, 201] width 27 height 19
drag, startPoint x: 237, startPoint y: 127, endPoint x: 122, endPoint y: 127, distance: 114.9
click at [123, 128] on div "чт , 12:30 Англійська мова 5+ Урок №103 Попередні уроки вт 19 серп 2025 12:30 п…" at bounding box center [337, 237] width 683 height 398
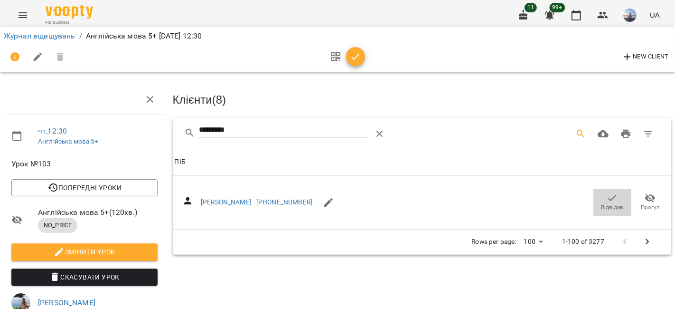
drag, startPoint x: 608, startPoint y: 190, endPoint x: 286, endPoint y: 130, distance: 328.0
click at [608, 192] on icon "button" at bounding box center [612, 197] width 11 height 11
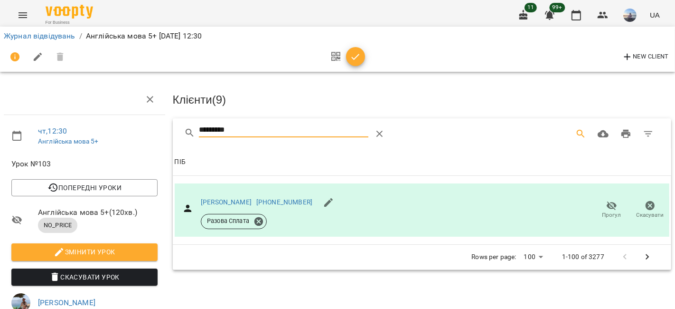
drag, startPoint x: 243, startPoint y: 130, endPoint x: 133, endPoint y: 123, distance: 109.9
click at [133, 123] on div "чт , 12:30 Англійська мова 5+ Урок №103 Попередні уроки вт 19 серп 2025 12:30 п…" at bounding box center [337, 237] width 683 height 398
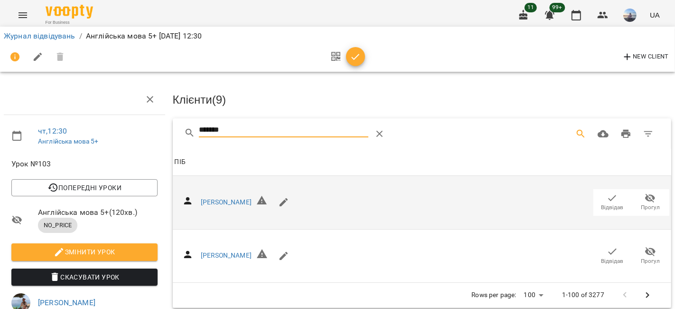
type input "*******"
click at [607, 198] on icon "button" at bounding box center [612, 197] width 11 height 11
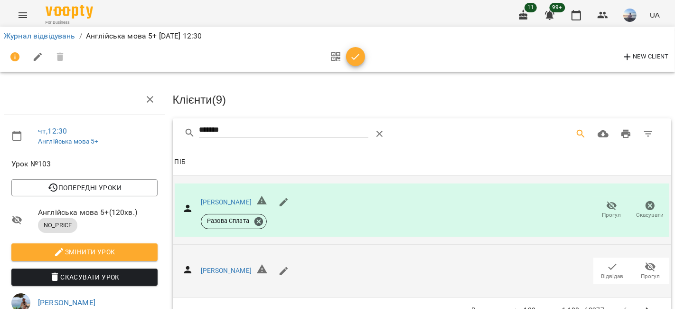
click at [607, 249] on td "Нескородова Поліна Відвідав Прогул" at bounding box center [422, 271] width 499 height 54
click at [608, 269] on icon "button" at bounding box center [612, 266] width 11 height 11
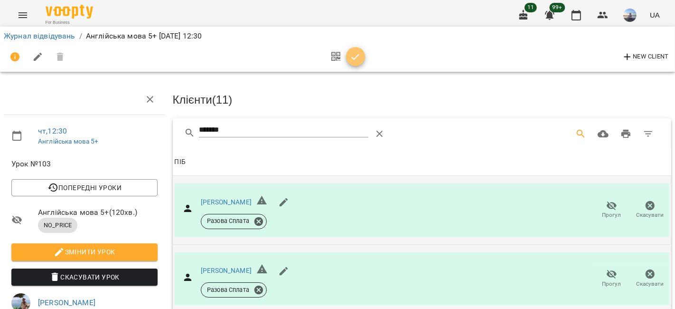
click at [357, 57] on icon "button" at bounding box center [355, 56] width 11 height 11
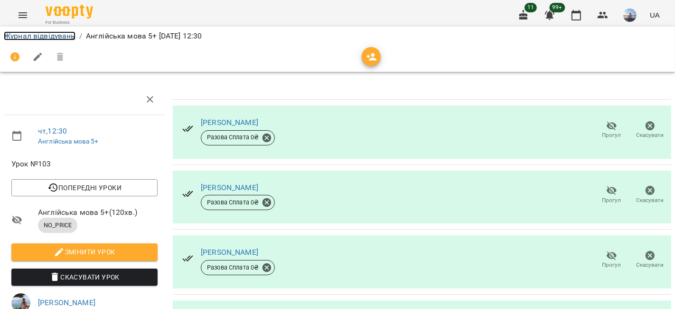
click at [57, 36] on link "Журнал відвідувань" at bounding box center [40, 35] width 72 height 9
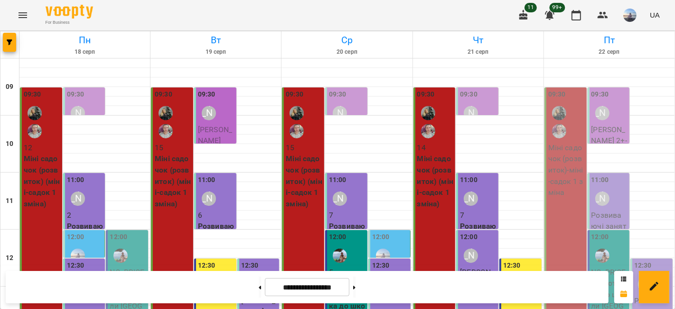
click at [556, 96] on label "09:30" at bounding box center [557, 94] width 18 height 10
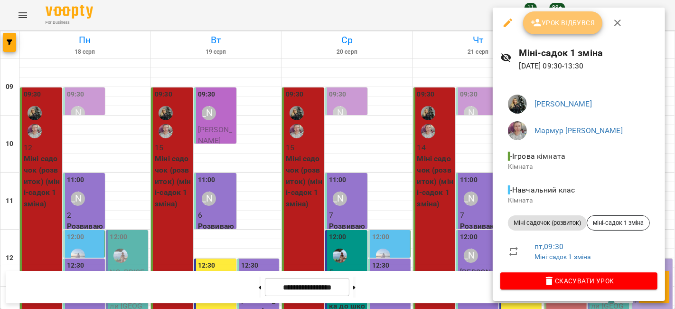
click at [553, 12] on button "Урок відбувся" at bounding box center [563, 22] width 80 height 23
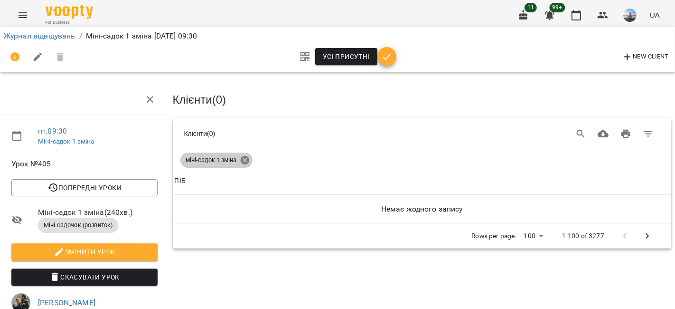
click at [248, 157] on icon at bounding box center [245, 160] width 10 height 10
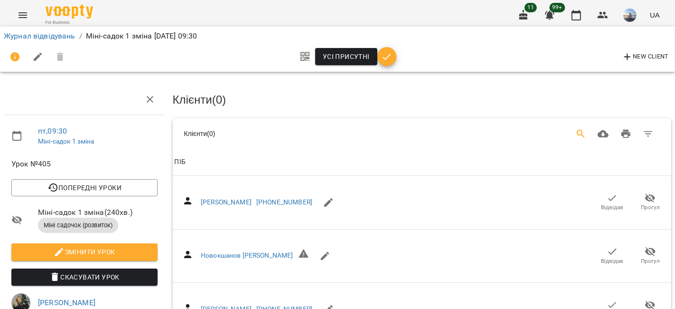
click at [570, 133] on button "Search" at bounding box center [581, 133] width 23 height 23
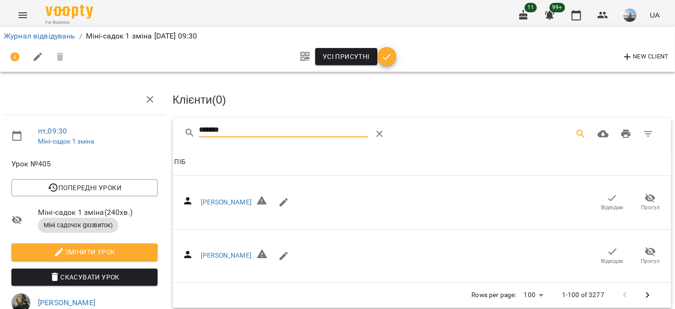
click at [614, 194] on span "Відвідав" at bounding box center [612, 201] width 27 height 19
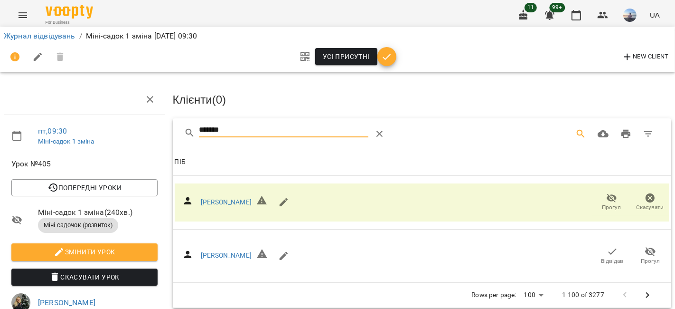
drag, startPoint x: 252, startPoint y: 133, endPoint x: 130, endPoint y: 132, distance: 122.5
click at [130, 132] on div "пт , 09:30 Міні-садок 1 зміна Урок №405 Попередні уроки чт 21 серп 2025 09:30 с…" at bounding box center [337, 288] width 683 height 500
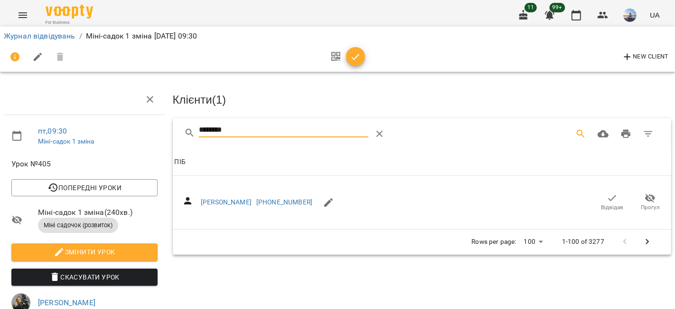
click at [593, 192] on button "Відвідав" at bounding box center [612, 202] width 38 height 27
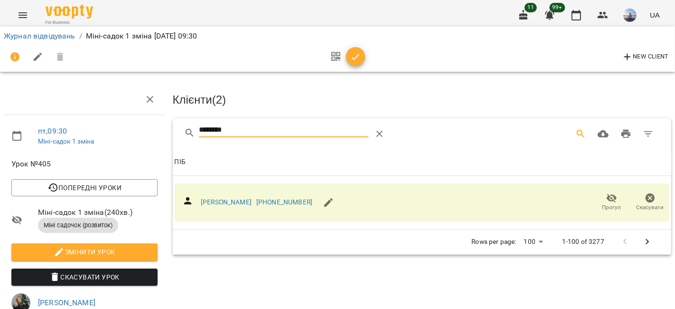
drag, startPoint x: 247, startPoint y: 128, endPoint x: 90, endPoint y: 127, distance: 157.1
click at [90, 127] on div "пт , 09:30 Міні-садок 1 зміна Урок №405 Попередні уроки чт 21 серп 2025 09:30 с…" at bounding box center [337, 300] width 683 height 525
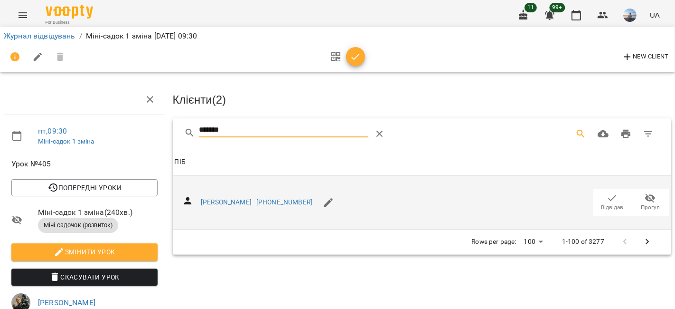
drag, startPoint x: 595, startPoint y: 198, endPoint x: 430, endPoint y: 177, distance: 167.0
click at [599, 198] on span "Відвідав" at bounding box center [612, 201] width 27 height 19
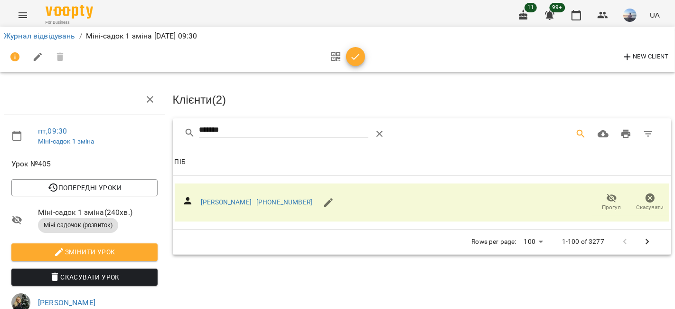
click at [152, 128] on div "пт , 09:30 Міні-садок 1 зміна Урок №405 Попередні уроки чт 21 серп 2025 09:30 с…" at bounding box center [337, 300] width 683 height 525
type input "*"
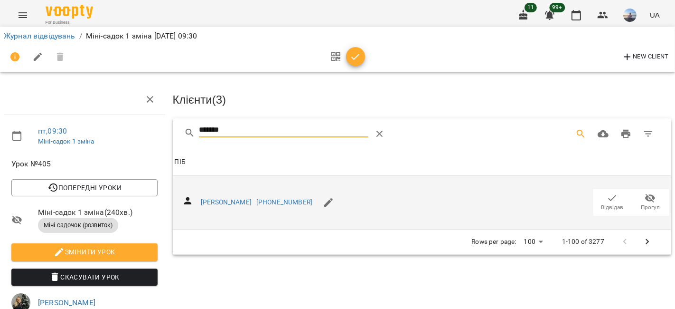
drag, startPoint x: 611, startPoint y: 196, endPoint x: 446, endPoint y: 186, distance: 165.0
click at [611, 196] on span "Відвідав" at bounding box center [612, 201] width 27 height 19
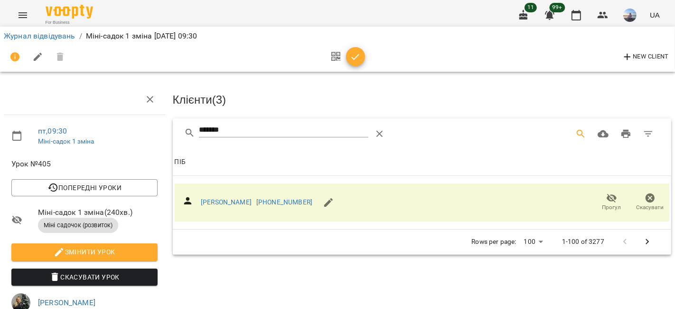
drag, startPoint x: 94, startPoint y: 123, endPoint x: 88, endPoint y: 122, distance: 5.8
click at [88, 122] on div "пт , 09:30 Міні-садок 1 зміна Урок №405 Попередні уроки чт 21 серп 2025 09:30 с…" at bounding box center [337, 300] width 683 height 525
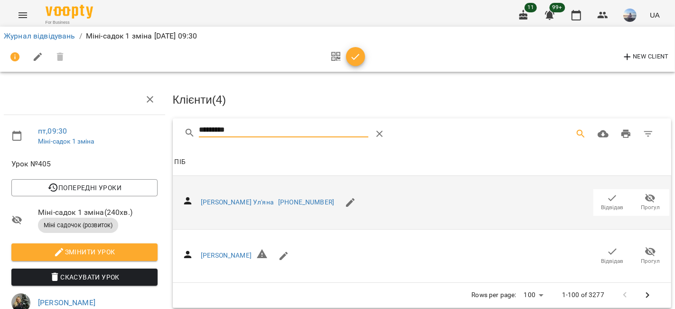
click at [607, 200] on icon "button" at bounding box center [612, 197] width 11 height 11
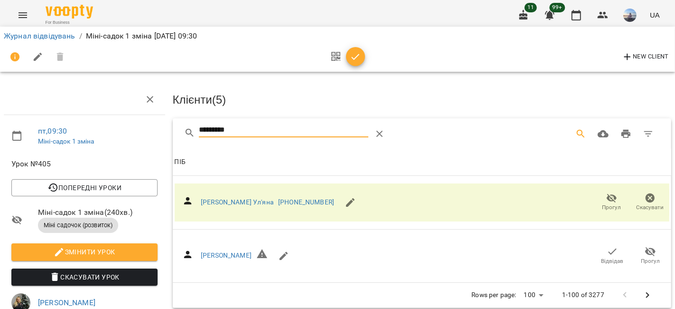
drag, startPoint x: 239, startPoint y: 135, endPoint x: 133, endPoint y: 131, distance: 106.4
click at [133, 131] on div "пт , 09:30 Міні-садок 1 зміна Урок №405 Попередні уроки чт 21 серп 2025 09:30 с…" at bounding box center [337, 300] width 683 height 525
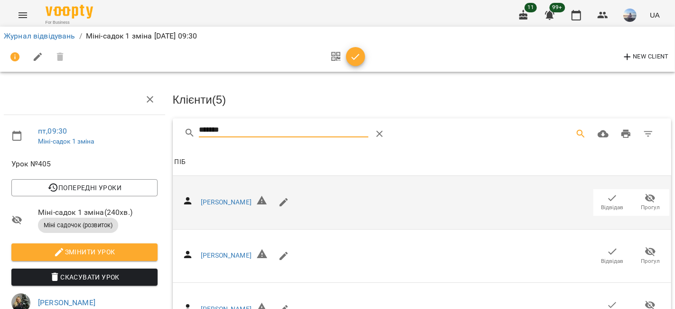
click at [599, 201] on span "Відвідав" at bounding box center [612, 201] width 27 height 19
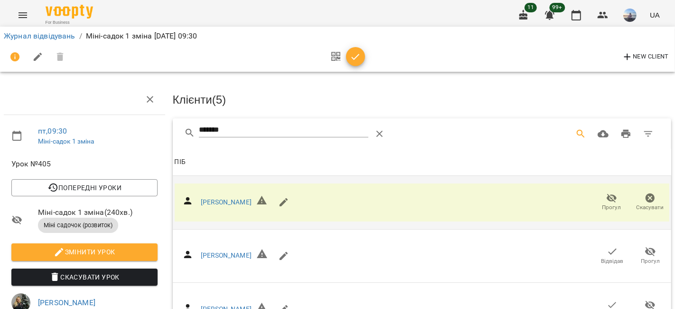
drag, startPoint x: 250, startPoint y: 130, endPoint x: 131, endPoint y: 129, distance: 119.6
click at [131, 129] on div "пт , 09:30 Міні-садок 1 зміна Урок №405 Попередні уроки чт 21 серп 2025 09:30 с…" at bounding box center [337, 300] width 683 height 525
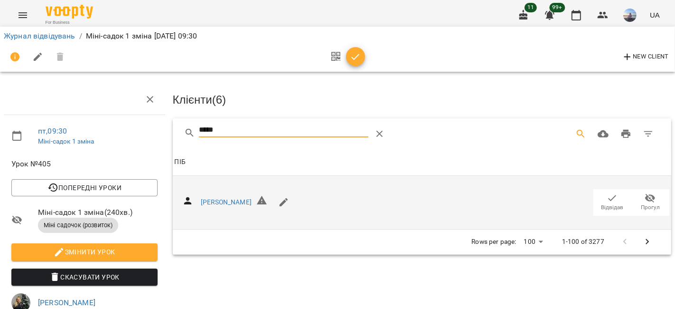
drag, startPoint x: 600, startPoint y: 196, endPoint x: 387, endPoint y: 167, distance: 215.0
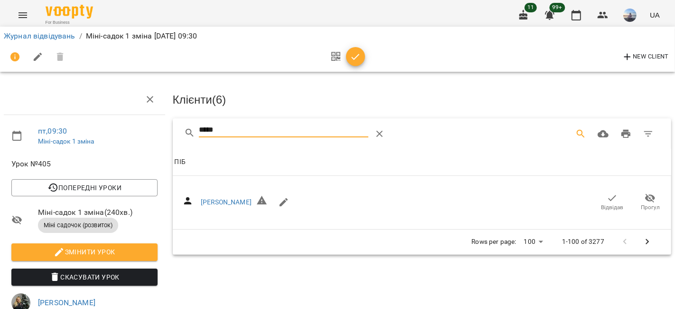
click at [607, 196] on icon "button" at bounding box center [612, 197] width 11 height 11
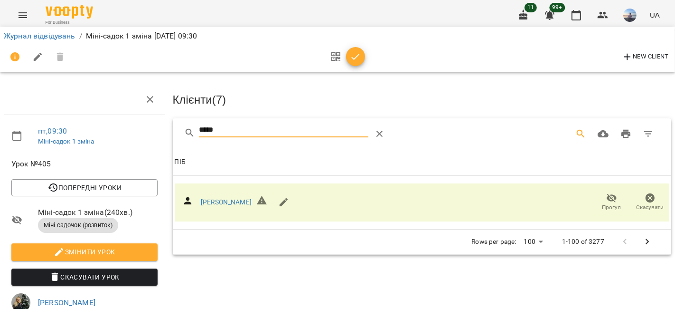
drag, startPoint x: 233, startPoint y: 132, endPoint x: 148, endPoint y: 141, distance: 85.4
click at [148, 141] on div "пт , 09:30 Міні-садок 1 зміна Урок №405 Попередні уроки чт 21 серп 2025 09:30 с…" at bounding box center [337, 300] width 683 height 525
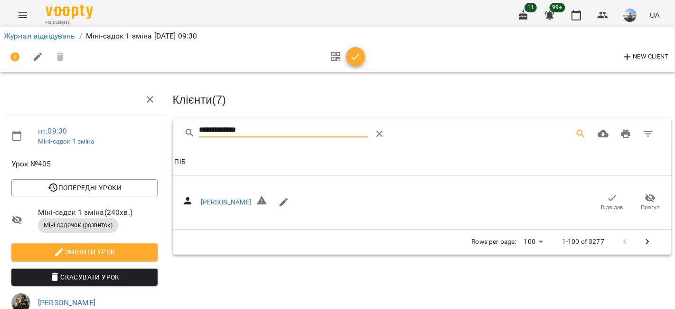
drag, startPoint x: 598, startPoint y: 191, endPoint x: 300, endPoint y: 137, distance: 303.5
click at [599, 192] on span "Відвідав" at bounding box center [612, 201] width 27 height 19
click at [244, 126] on input "**********" at bounding box center [283, 129] width 169 height 15
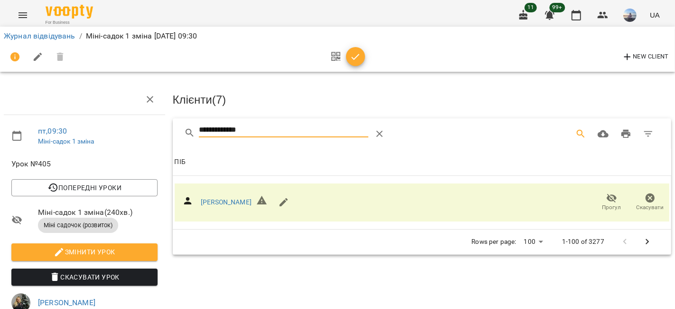
drag, startPoint x: 251, startPoint y: 129, endPoint x: 126, endPoint y: 132, distance: 124.9
click at [126, 132] on div "**********" at bounding box center [337, 300] width 683 height 525
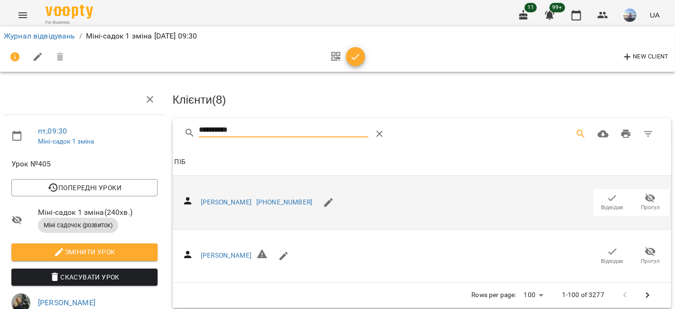
drag, startPoint x: 598, startPoint y: 257, endPoint x: 351, endPoint y: 194, distance: 255.2
click at [601, 257] on span "Відвідав" at bounding box center [612, 261] width 22 height 8
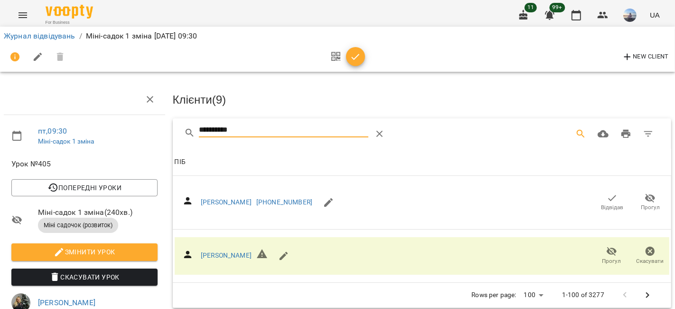
drag, startPoint x: 248, startPoint y: 125, endPoint x: 28, endPoint y: 128, distance: 219.8
click at [48, 131] on div "**********" at bounding box center [337, 300] width 683 height 525
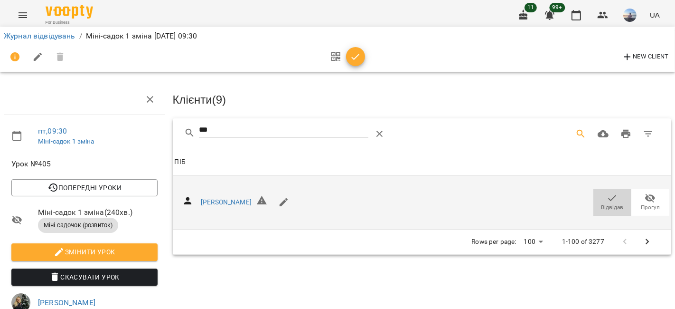
drag, startPoint x: 598, startPoint y: 195, endPoint x: 333, endPoint y: 147, distance: 269.3
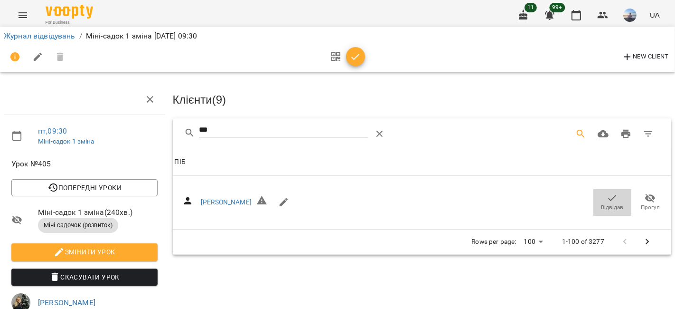
click at [599, 195] on span "Відвідав" at bounding box center [612, 201] width 27 height 19
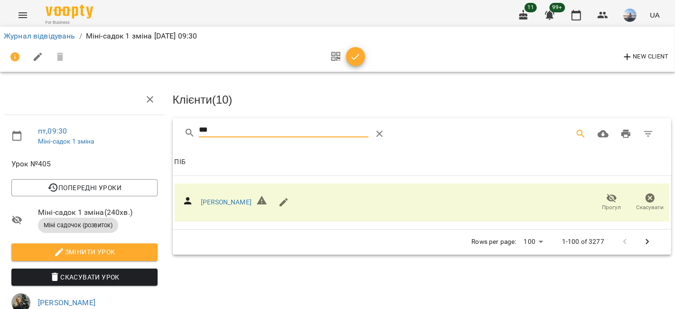
drag, startPoint x: 249, startPoint y: 131, endPoint x: 0, endPoint y: 132, distance: 249.2
click at [0, 132] on div "пт , 09:30 Міні-садок 1 зміна Урок №405 Попередні уроки чт 21 серп 2025 09:30 с…" at bounding box center [337, 300] width 683 height 525
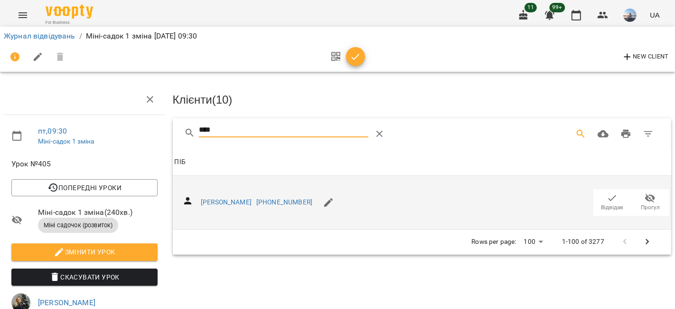
click at [599, 197] on span "Відвідав" at bounding box center [612, 201] width 27 height 19
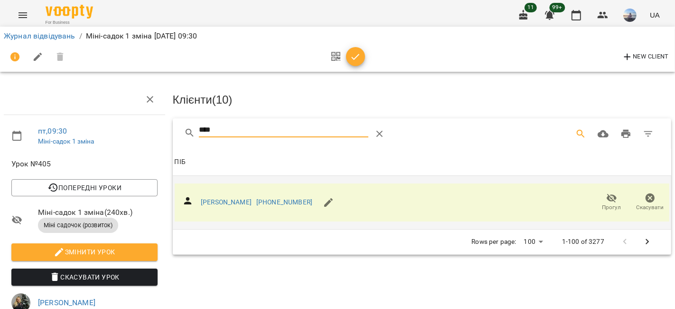
drag, startPoint x: 178, startPoint y: 127, endPoint x: 113, endPoint y: 127, distance: 65.5
click at [115, 127] on div "пт , 09:30 Міні-садок 1 зміна Урок №405 Попередні уроки чт 21 серп 2025 09:30 с…" at bounding box center [337, 300] width 683 height 525
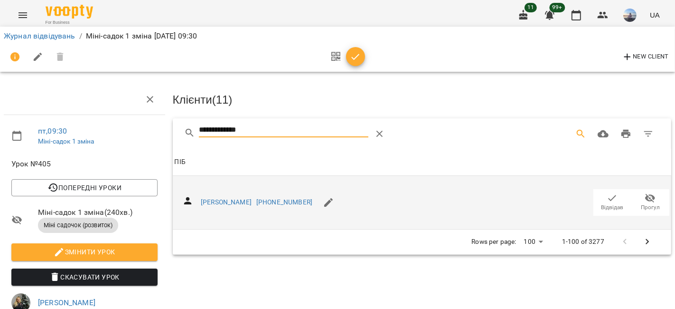
click at [607, 196] on icon "button" at bounding box center [612, 197] width 11 height 11
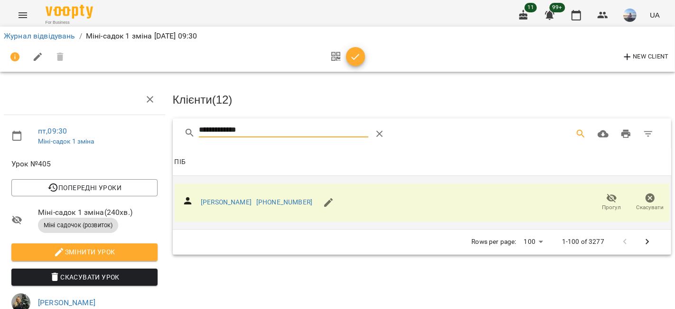
drag, startPoint x: 274, startPoint y: 125, endPoint x: 105, endPoint y: 124, distance: 168.5
click at [110, 123] on div "**********" at bounding box center [337, 300] width 683 height 525
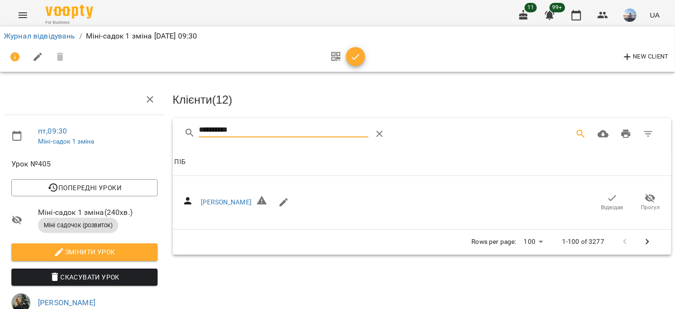
drag, startPoint x: 600, startPoint y: 198, endPoint x: 342, endPoint y: 157, distance: 261.0
click at [607, 197] on icon "button" at bounding box center [612, 197] width 11 height 11
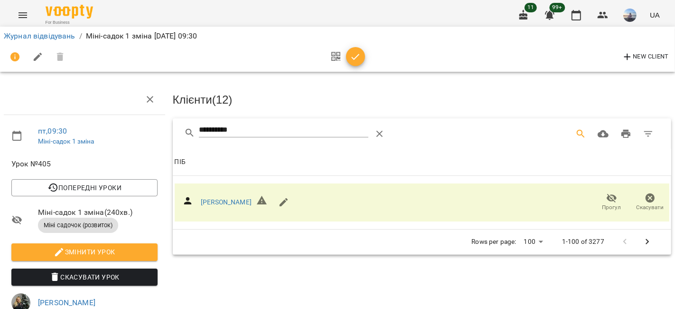
drag, startPoint x: 248, startPoint y: 129, endPoint x: 122, endPoint y: 131, distance: 126.3
click at [122, 131] on div "**********" at bounding box center [337, 300] width 683 height 525
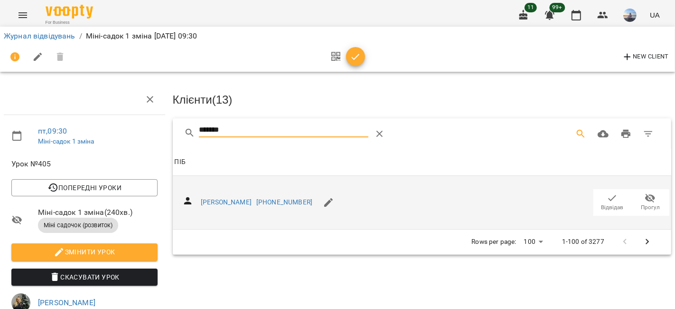
type input "*******"
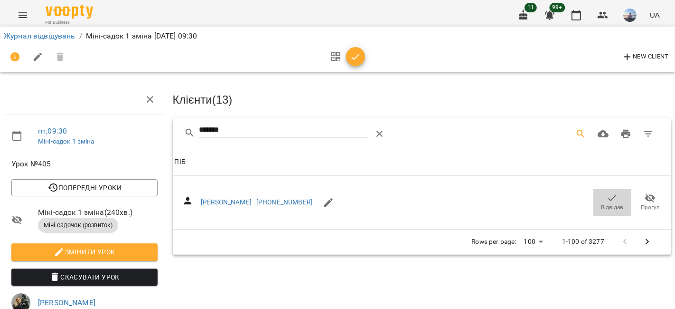
drag, startPoint x: 599, startPoint y: 195, endPoint x: 356, endPoint y: 73, distance: 271.7
click at [607, 194] on icon "button" at bounding box center [612, 197] width 11 height 11
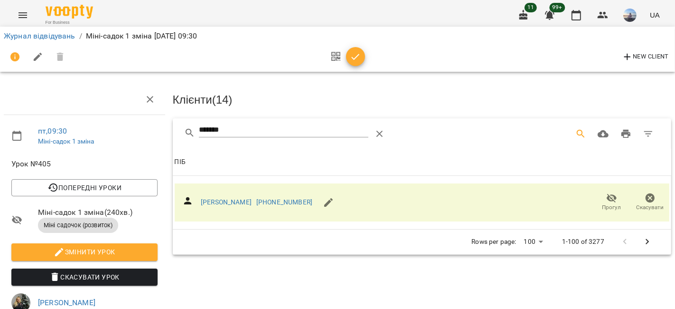
click at [358, 58] on icon "button" at bounding box center [355, 56] width 11 height 11
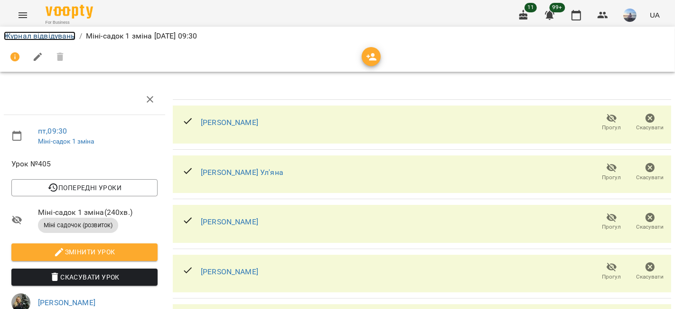
drag, startPoint x: 52, startPoint y: 34, endPoint x: 61, endPoint y: 38, distance: 9.6
click at [52, 34] on link "Журнал відвідувань" at bounding box center [40, 35] width 72 height 9
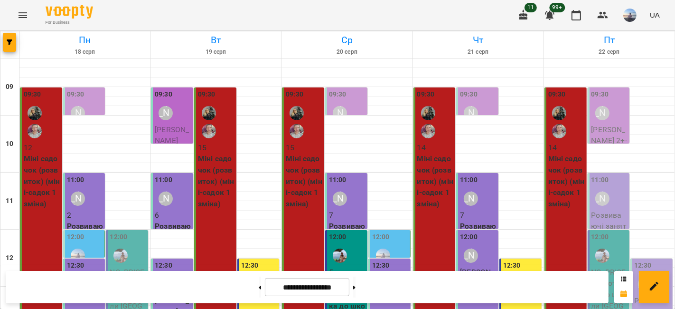
click at [609, 108] on div "09:30 Шевченко Катерина" at bounding box center [609, 106] width 37 height 35
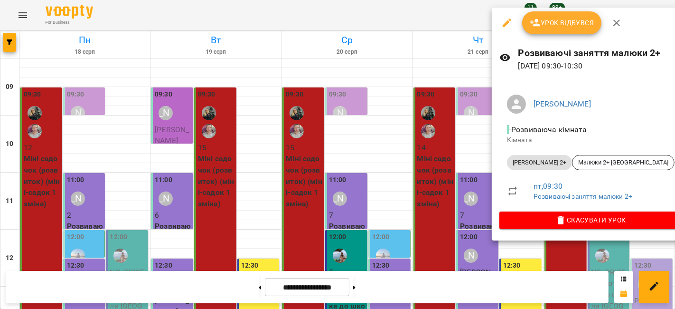
click at [563, 30] on button "Урок відбувся" at bounding box center [562, 22] width 80 height 23
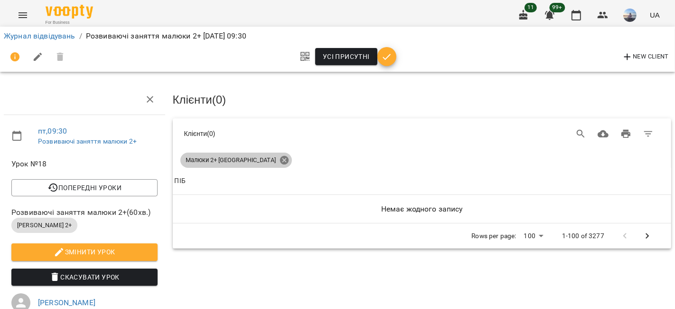
drag, startPoint x: 248, startPoint y: 157, endPoint x: 569, endPoint y: 131, distance: 321.4
click at [280, 156] on icon at bounding box center [284, 160] width 9 height 9
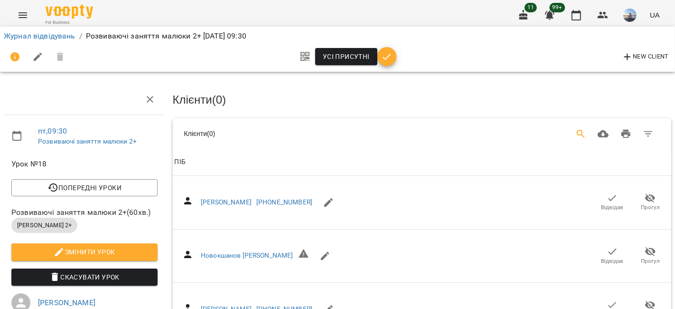
click at [577, 132] on icon "Search" at bounding box center [581, 134] width 8 height 8
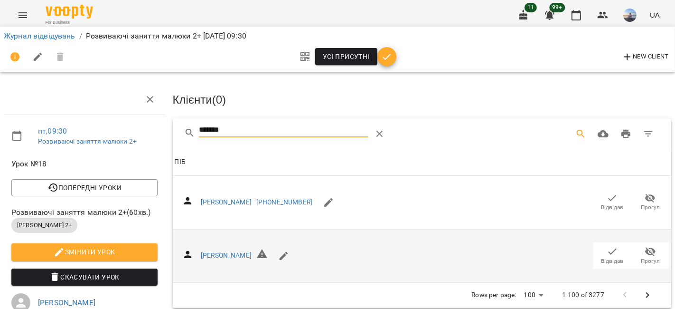
click at [607, 245] on icon "button" at bounding box center [612, 250] width 11 height 11
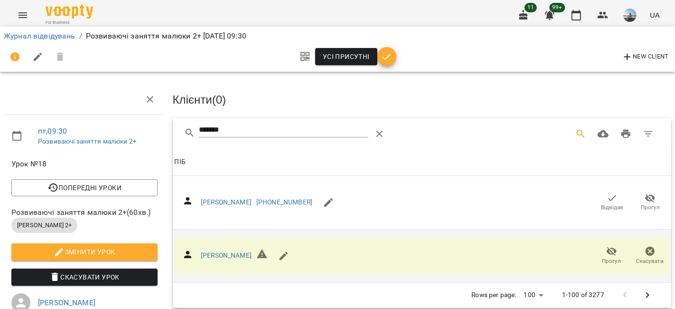
click at [135, 128] on div "пт , 09:30 Розвиваючі заняття малюки 2+ Урок №18 Попередні уроки пт 15 серп 202…" at bounding box center [337, 224] width 683 height 373
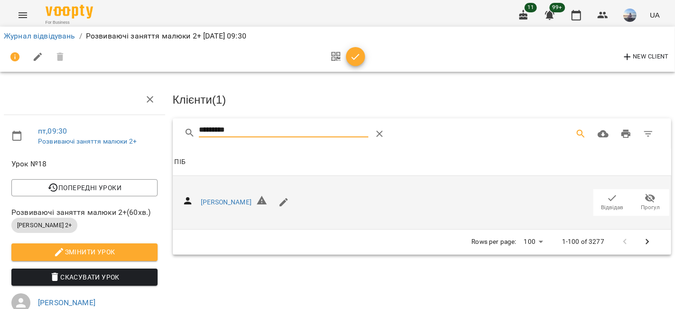
click at [601, 205] on span "Відвідав" at bounding box center [612, 207] width 22 height 8
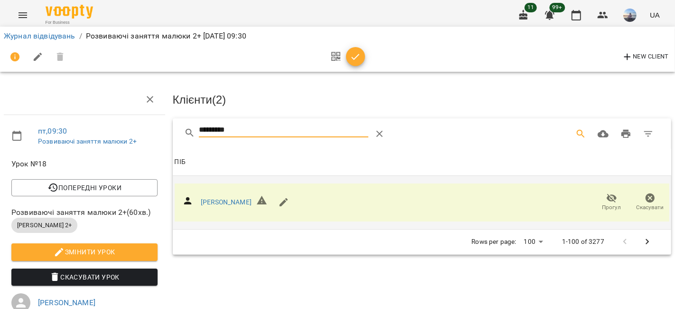
drag, startPoint x: 252, startPoint y: 128, endPoint x: 7, endPoint y: 112, distance: 245.9
click at [7, 113] on div "пт , 09:30 Розвиваючі заняття малюки 2+ Урок №18 Попередні уроки пт 15 серп 202…" at bounding box center [337, 237] width 683 height 398
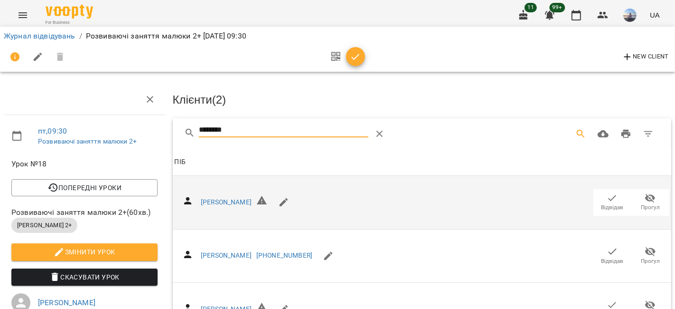
click at [599, 197] on span "Відвідав" at bounding box center [612, 201] width 27 height 19
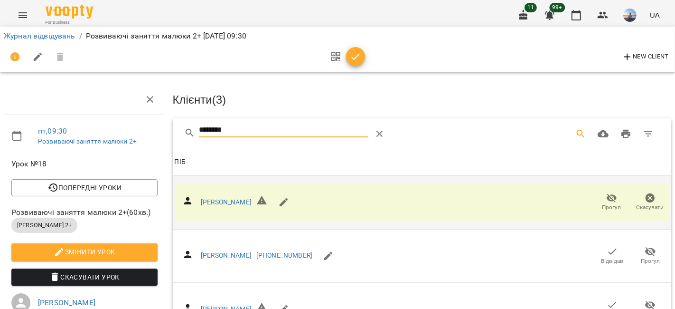
drag, startPoint x: 149, startPoint y: 125, endPoint x: 133, endPoint y: 125, distance: 16.1
click at [134, 125] on div "пт , 09:30 Розвиваючі заняття малюки 2+ Урок №18 Попередні уроки пт 15 серп 202…" at bounding box center [337, 237] width 683 height 398
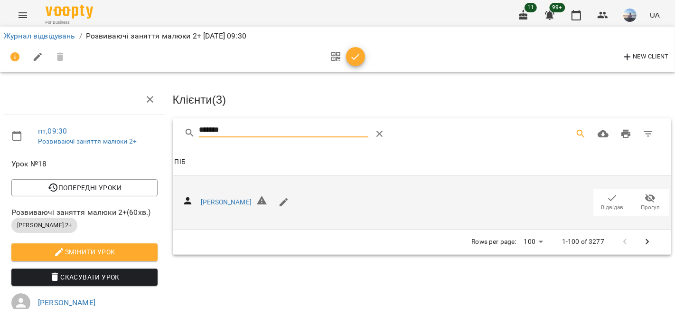
type input "*******"
click at [601, 203] on span "Відвідав" at bounding box center [612, 207] width 22 height 8
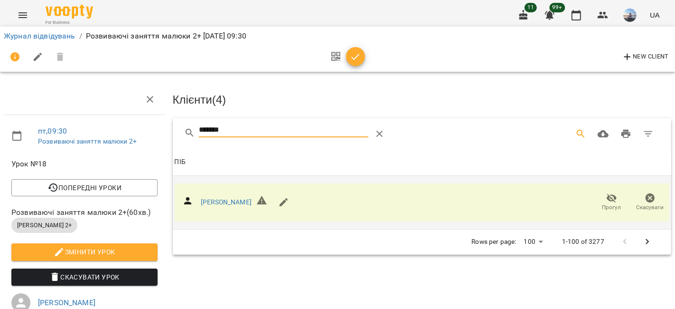
drag, startPoint x: 236, startPoint y: 125, endPoint x: 160, endPoint y: 127, distance: 75.5
click at [160, 127] on div "пт , 09:30 Розвиваючі заняття малюки 2+ Урок №18 Попередні уроки пт 15 серп 202…" at bounding box center [337, 237] width 683 height 398
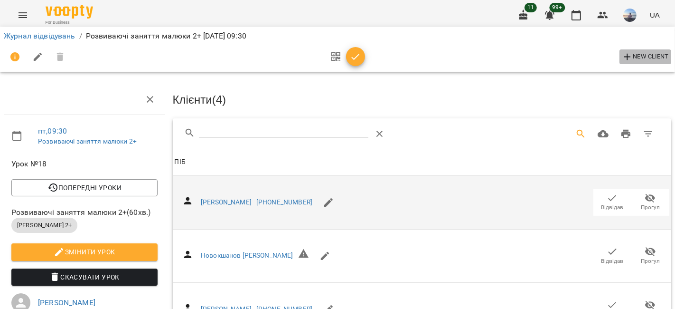
click at [637, 59] on span "New Client" at bounding box center [645, 56] width 47 height 11
select select "**"
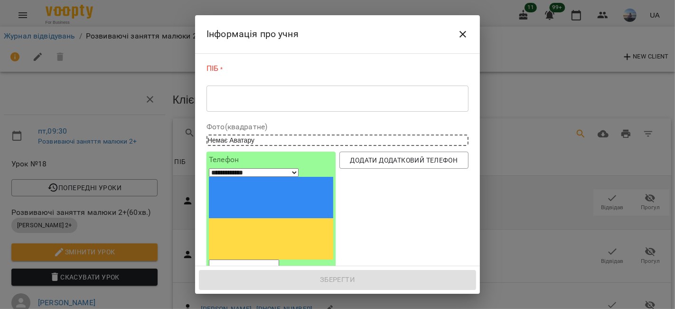
click at [260, 109] on div "* ​" at bounding box center [337, 98] width 262 height 27
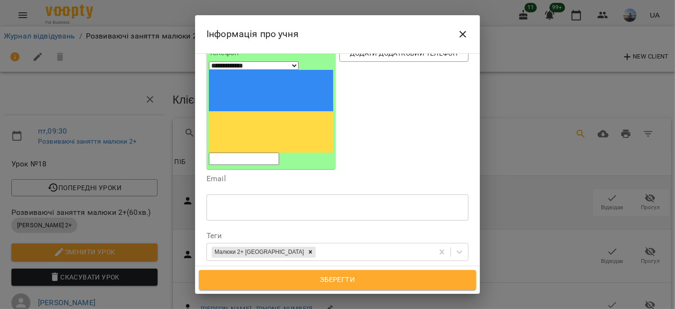
scroll to position [105, 0]
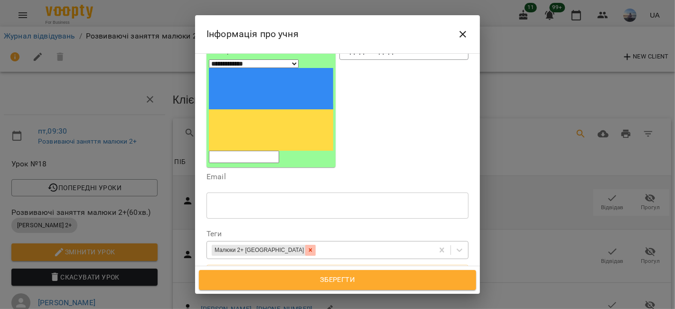
click at [307, 246] on icon at bounding box center [310, 249] width 7 height 7
type textarea "**********"
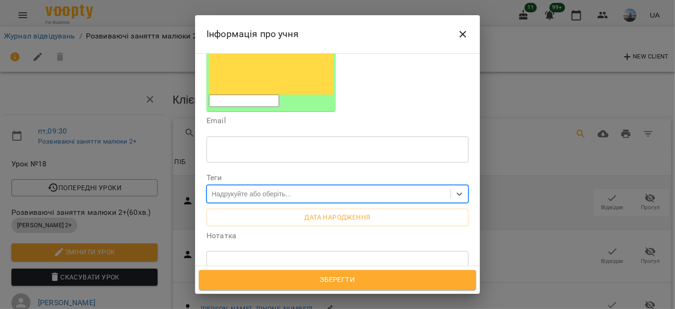
scroll to position [211, 0]
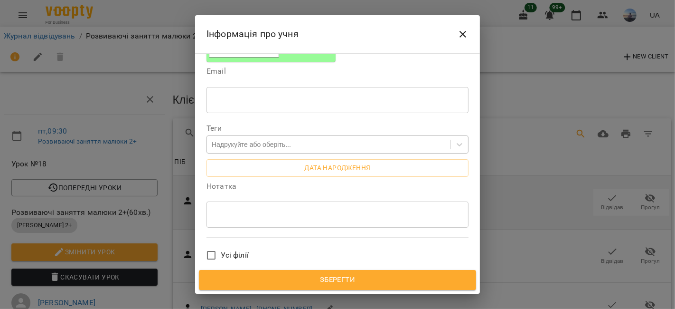
click at [283, 280] on span "Зберегти" at bounding box center [337, 279] width 256 height 12
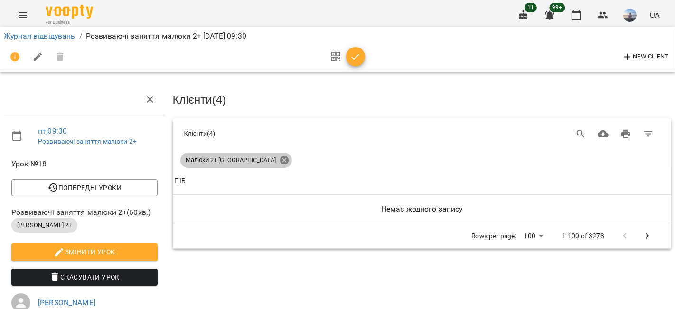
click at [279, 159] on icon at bounding box center [284, 160] width 10 height 10
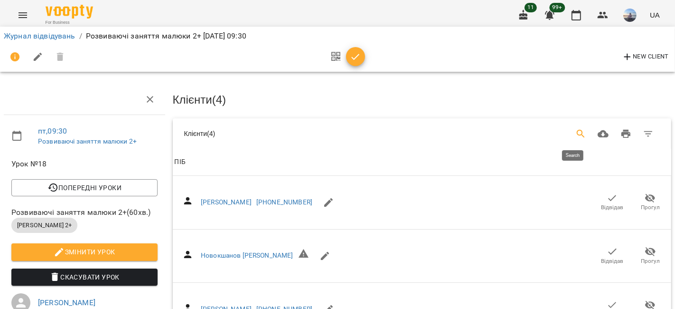
click at [577, 131] on icon "Search" at bounding box center [580, 133] width 11 height 11
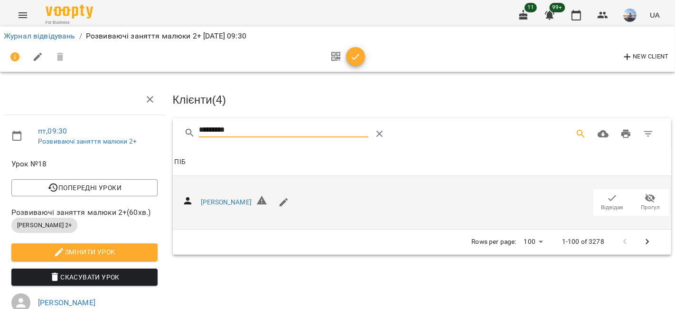
type input "*********"
click at [584, 194] on div "[PERSON_NAME] [GEOGRAPHIC_DATA]" at bounding box center [422, 202] width 495 height 38
click at [599, 194] on span "Відвідав" at bounding box center [612, 201] width 27 height 19
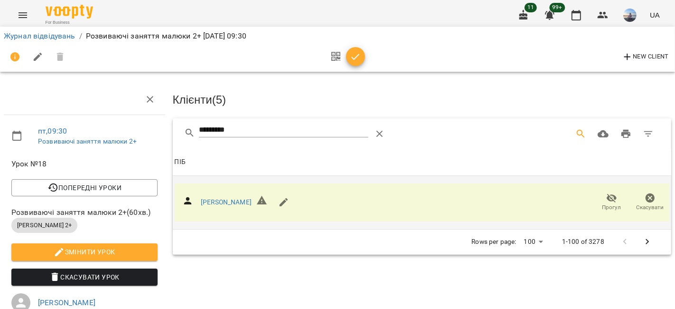
click at [351, 52] on icon "button" at bounding box center [355, 56] width 11 height 11
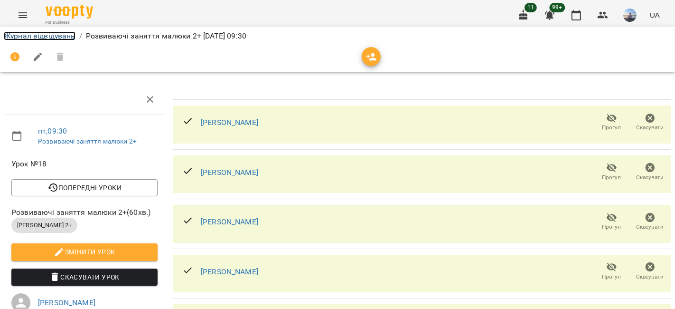
click at [62, 34] on link "Журнал відвідувань" at bounding box center [40, 35] width 72 height 9
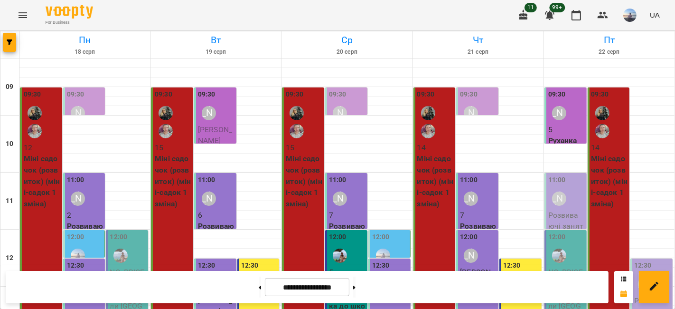
scroll to position [53, 0]
click at [567, 175] on div "11:00 [PERSON_NAME]" at bounding box center [566, 192] width 37 height 35
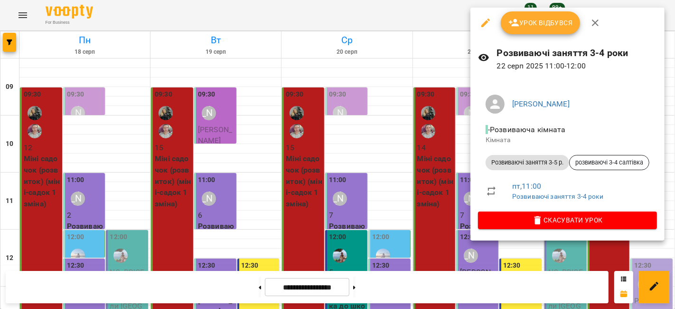
click at [556, 22] on span "Урок відбувся" at bounding box center [540, 22] width 65 height 11
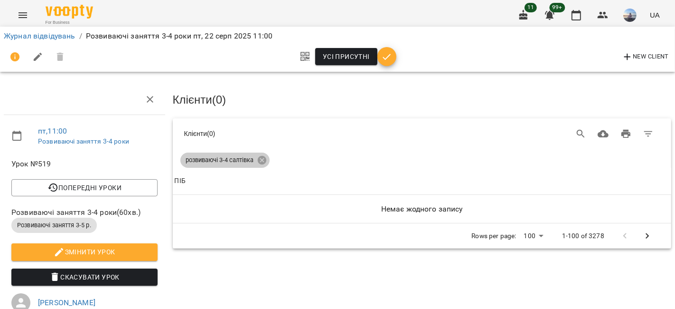
click at [252, 158] on span "розвиваючі 3-4 салтівка" at bounding box center [219, 160] width 79 height 9
click at [257, 159] on icon at bounding box center [261, 160] width 9 height 9
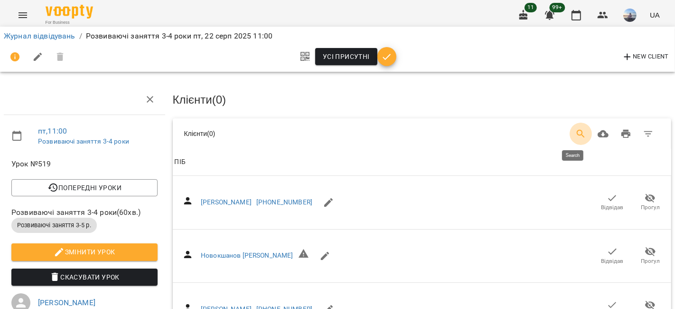
click at [576, 133] on icon "Search" at bounding box center [580, 133] width 11 height 11
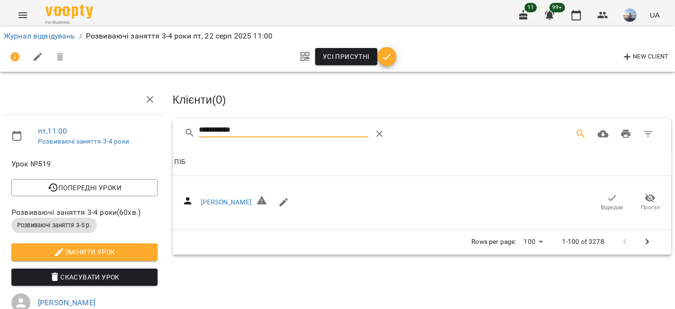
type input "**********"
click at [609, 197] on icon "button" at bounding box center [613, 198] width 8 height 6
click at [388, 54] on icon "button" at bounding box center [386, 56] width 11 height 11
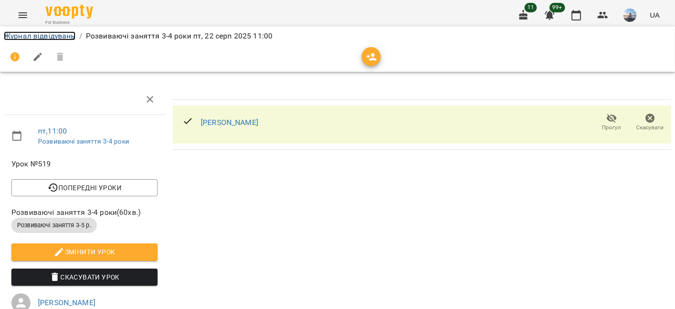
click at [56, 32] on link "Журнал відвідувань" at bounding box center [40, 35] width 72 height 9
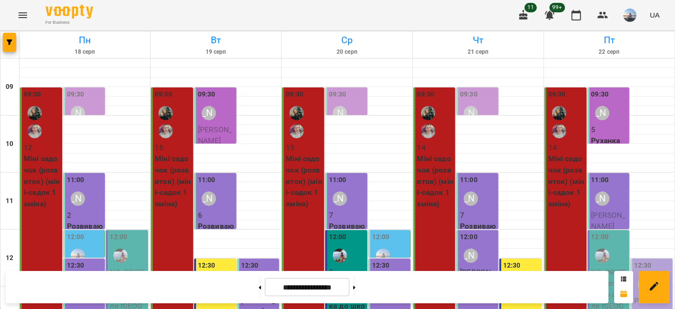
scroll to position [158, 0]
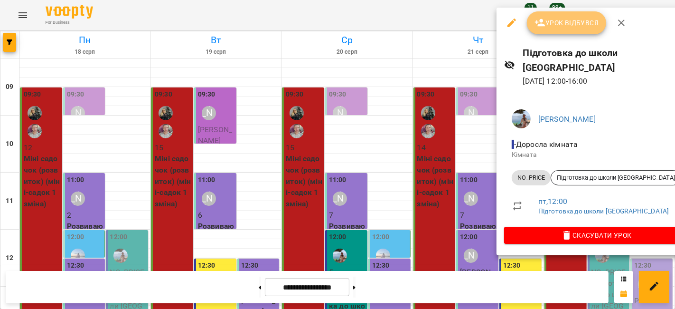
click at [564, 33] on button "Урок відбувся" at bounding box center [567, 22] width 80 height 23
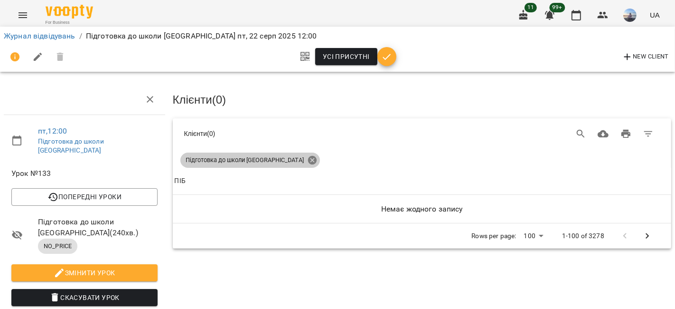
click at [308, 157] on icon at bounding box center [312, 160] width 9 height 9
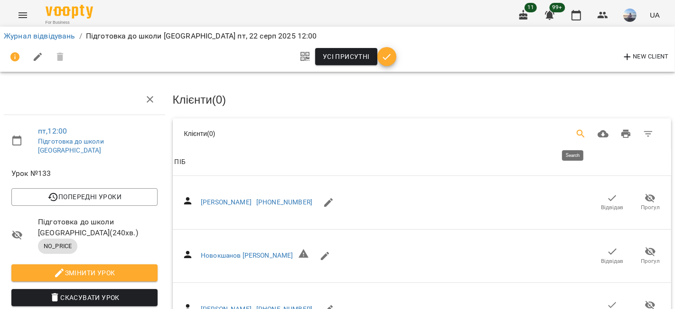
click at [575, 128] on icon "Search" at bounding box center [580, 133] width 11 height 11
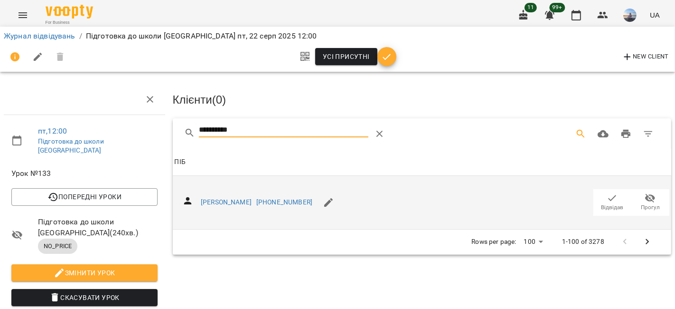
type input "**********"
click at [604, 203] on span "Відвідав" at bounding box center [612, 207] width 22 height 8
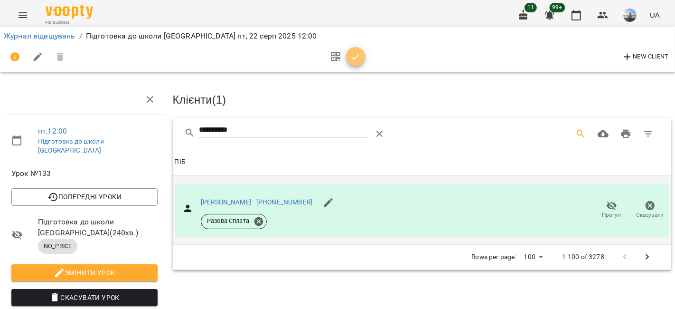
click at [362, 56] on span "button" at bounding box center [355, 56] width 19 height 11
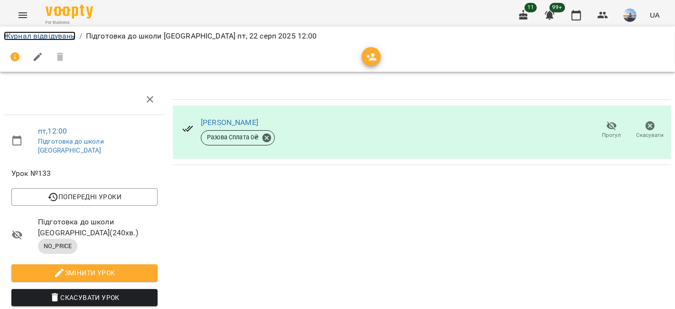
click at [62, 35] on link "Журнал відвідувань" at bounding box center [40, 35] width 72 height 9
